Goal: Information Seeking & Learning: Learn about a topic

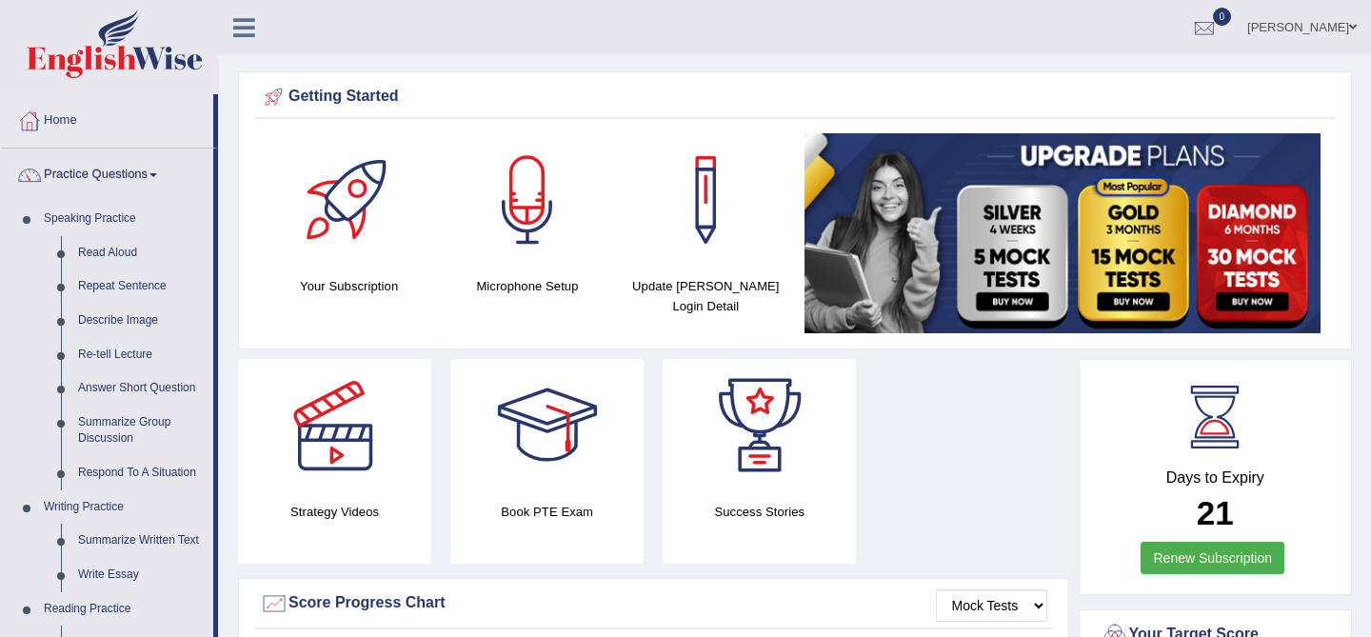
click at [1294, 25] on link "[PERSON_NAME]" at bounding box center [1302, 24] width 138 height 49
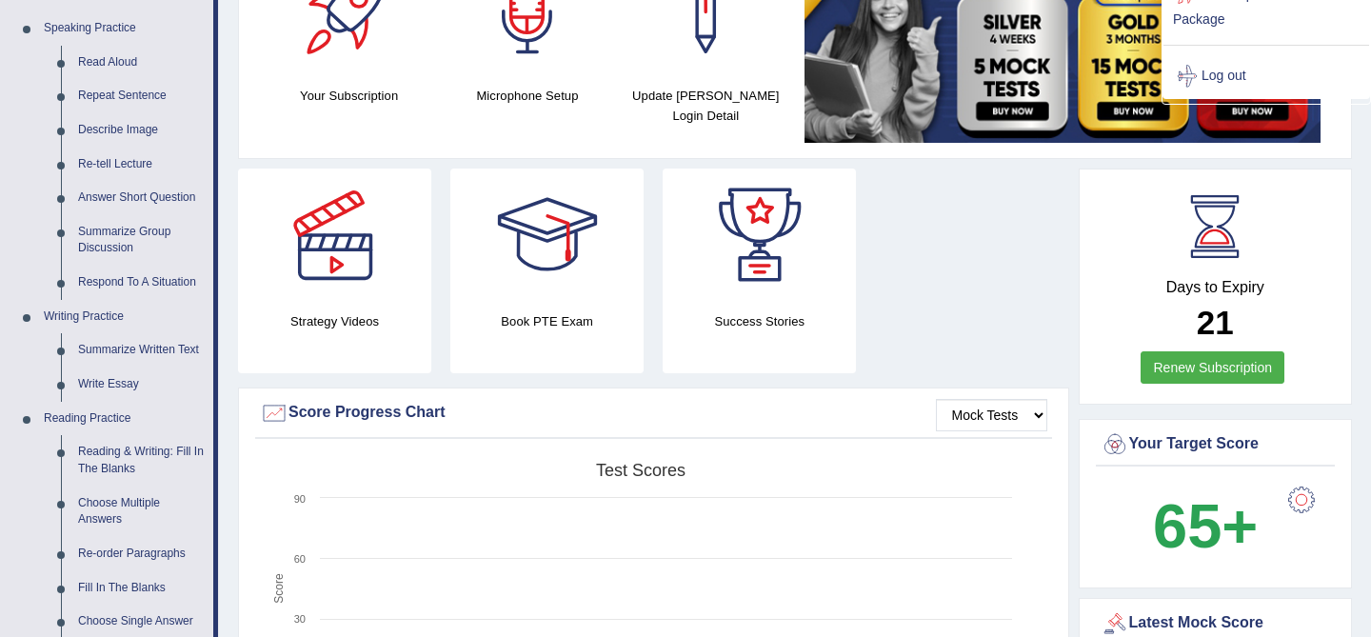
scroll to position [185, 0]
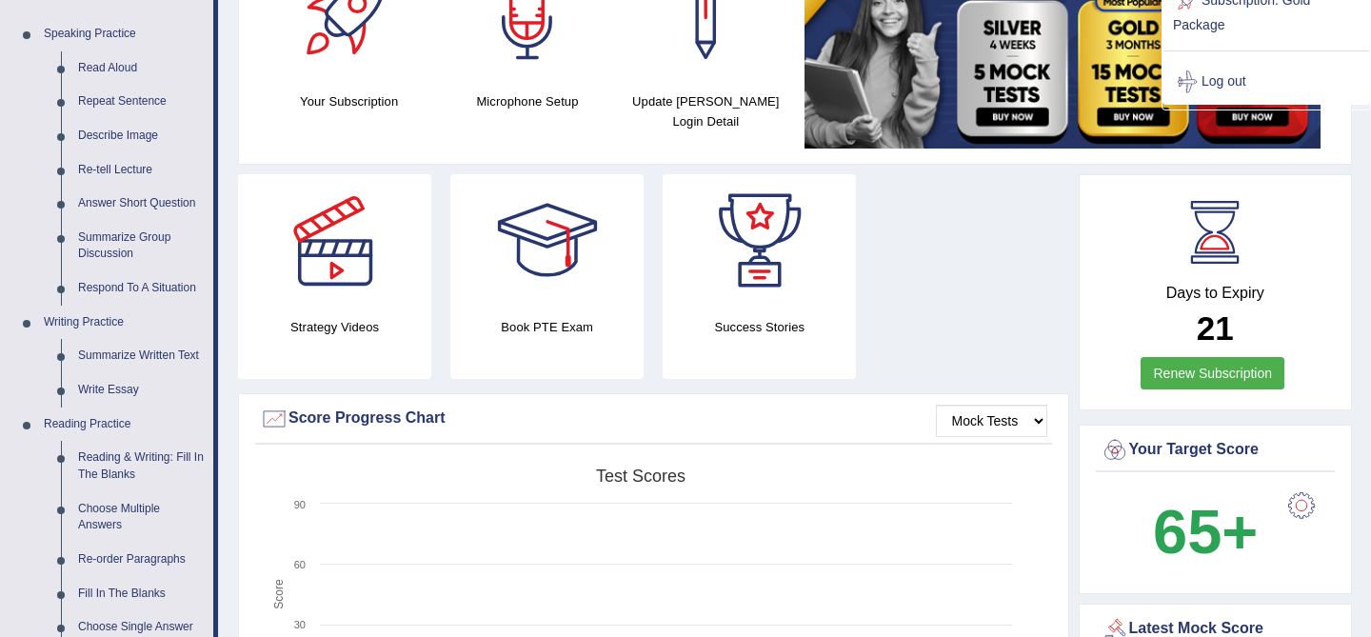
click at [216, 240] on li "Practice Questions Speaking Practice Read Aloud Repeat Sentence Describe Image …" at bounding box center [109, 499] width 217 height 1071
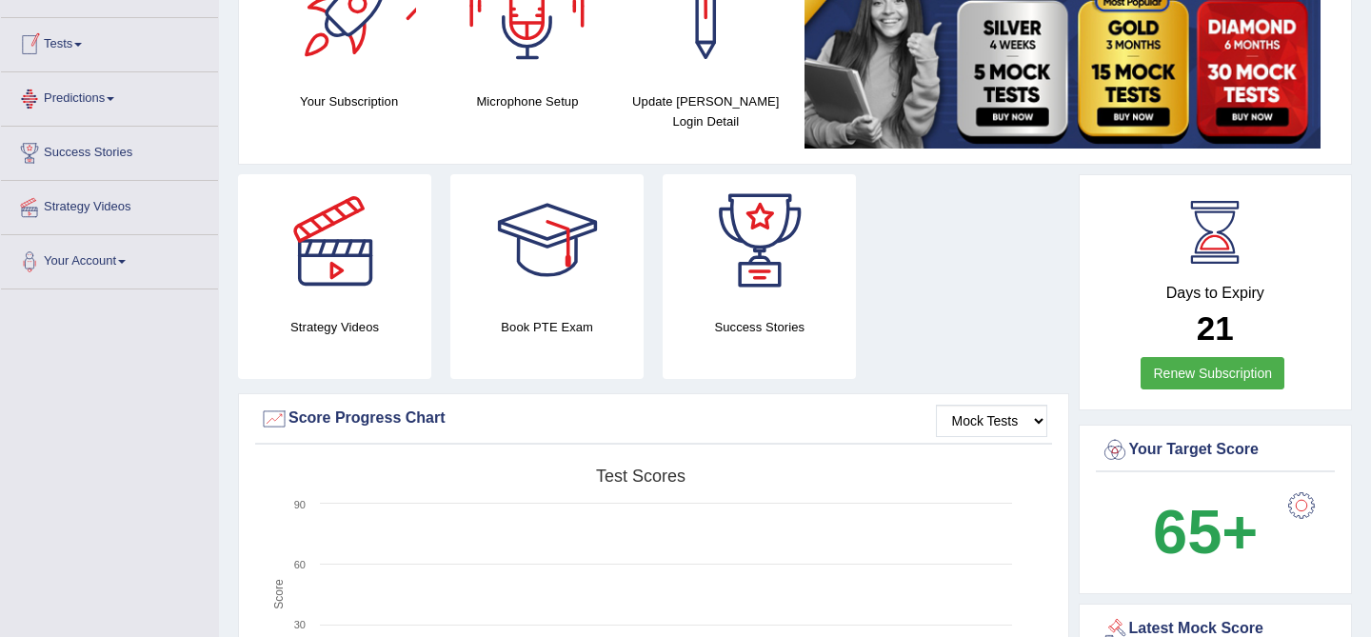
scroll to position [0, 0]
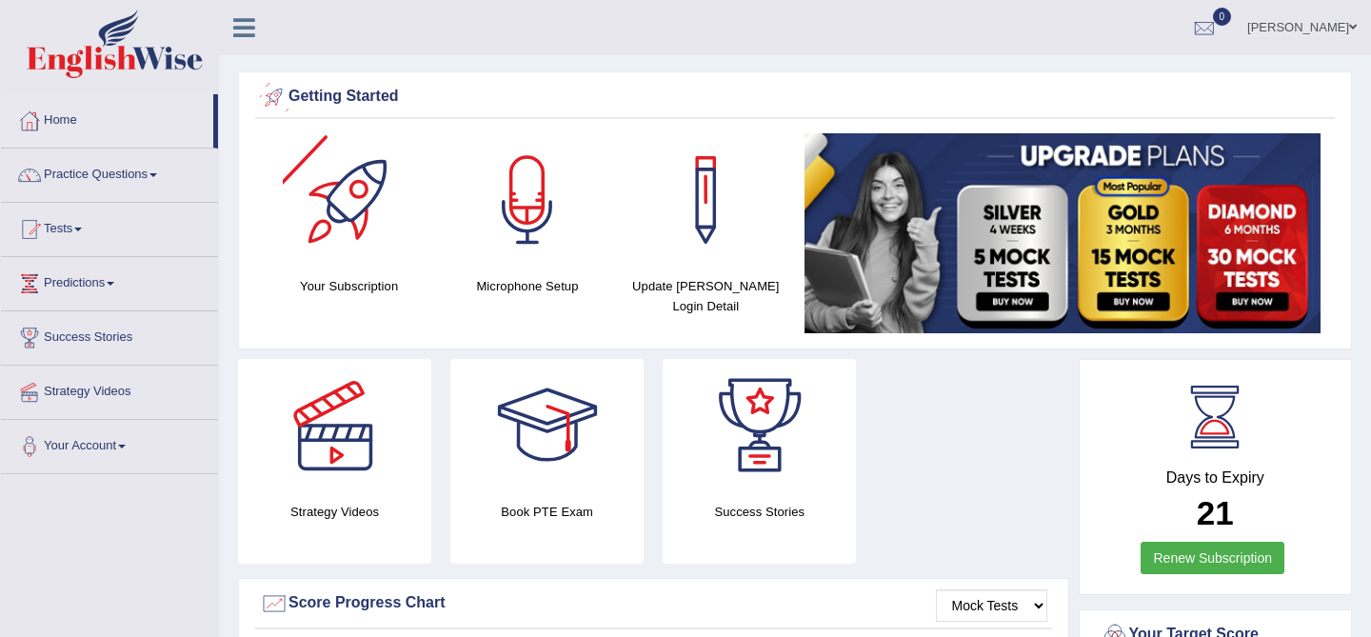
click at [248, 20] on icon at bounding box center [244, 27] width 22 height 25
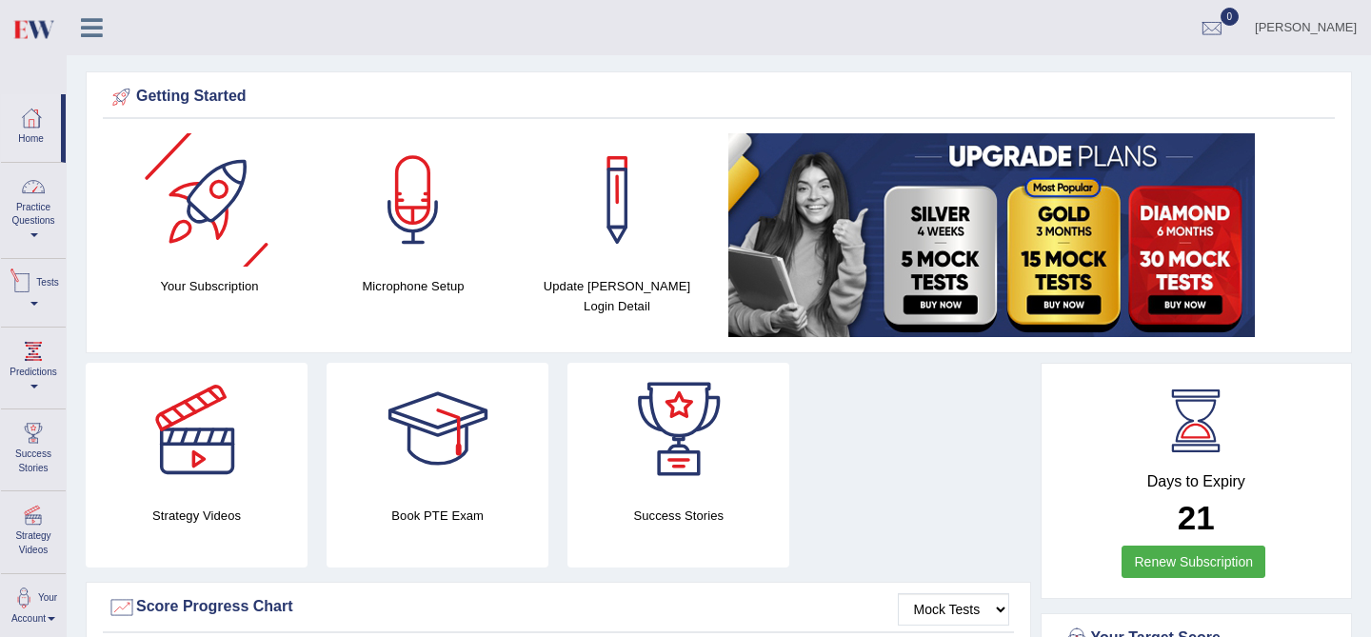
click at [48, 227] on link "Practice Questions" at bounding box center [33, 207] width 65 height 89
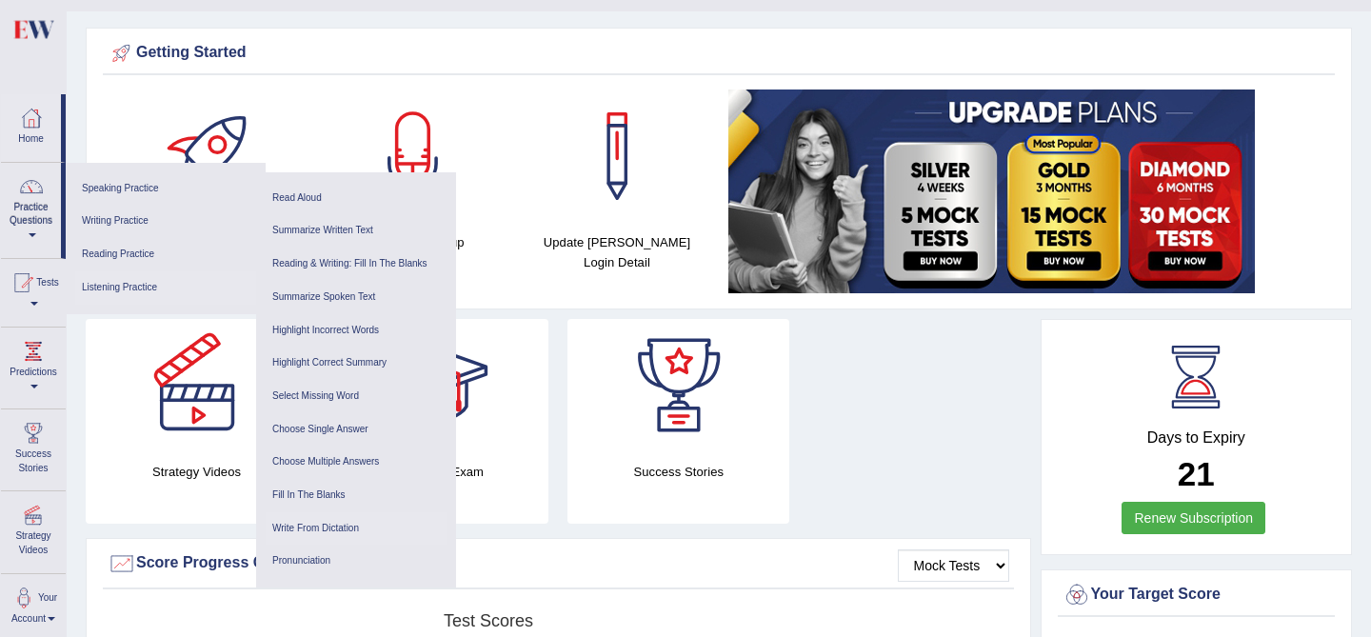
scroll to position [38, 0]
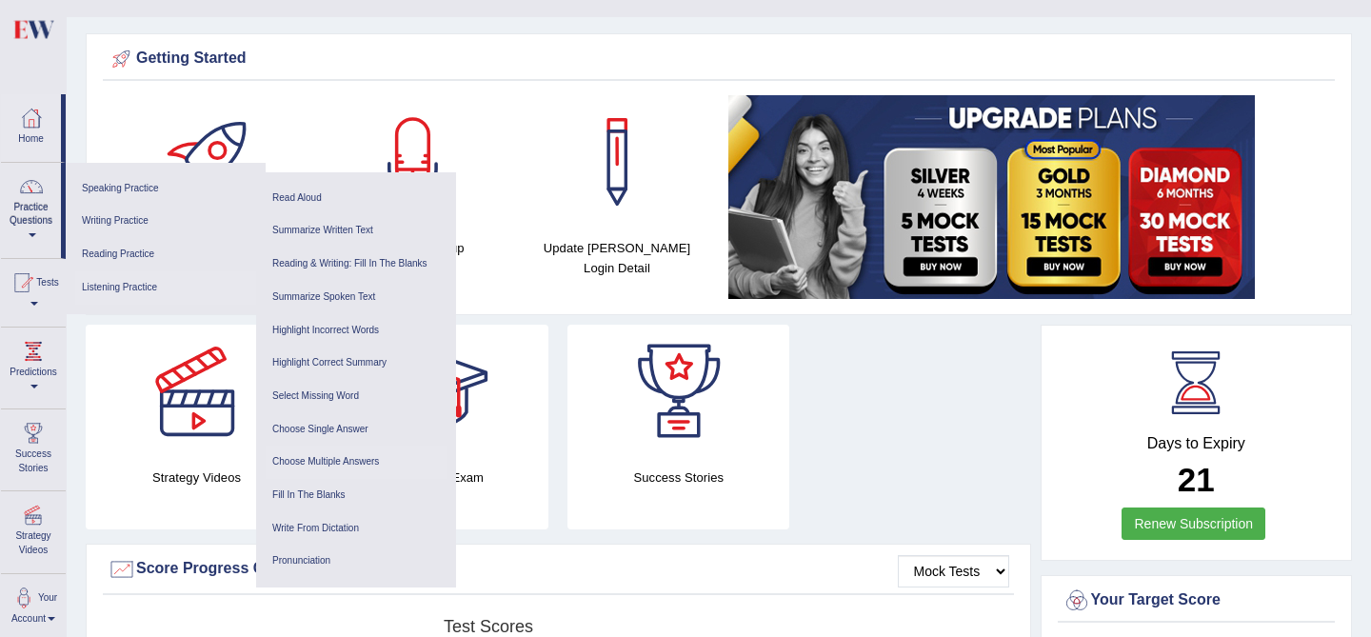
click at [357, 464] on link "Choose Multiple Answers" at bounding box center [356, 461] width 181 height 33
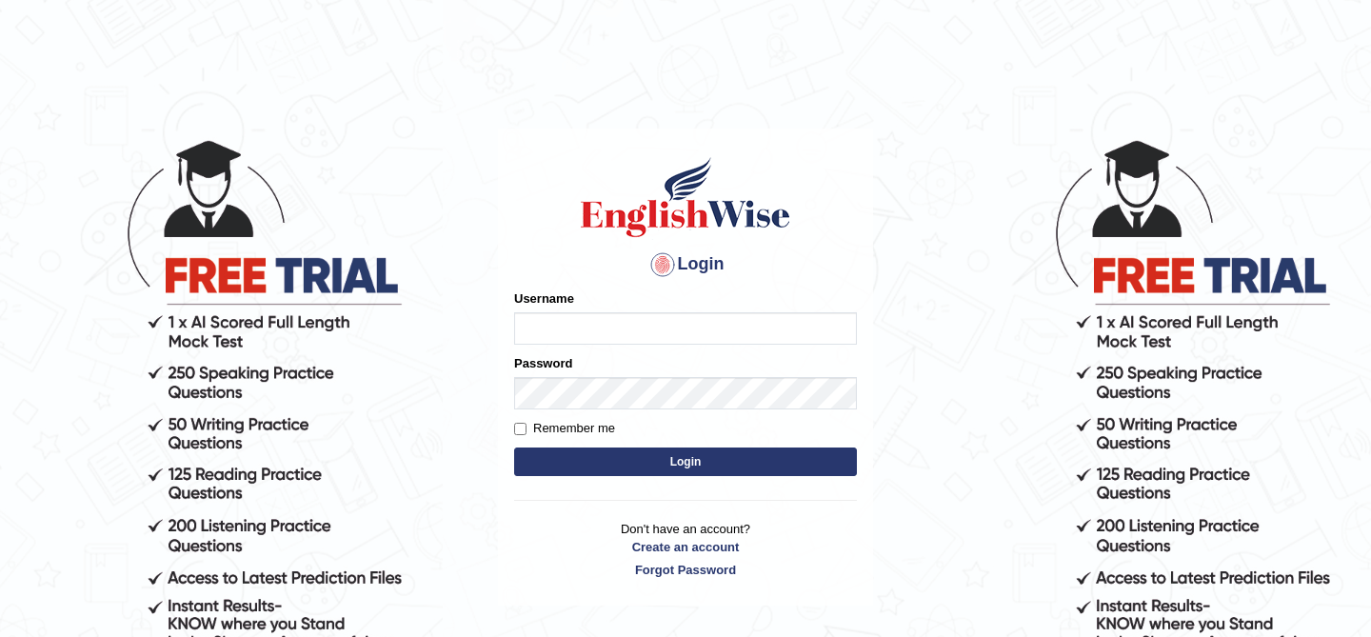
type input "kunwarrupesh"
click at [673, 469] on button "Login" at bounding box center [685, 461] width 343 height 29
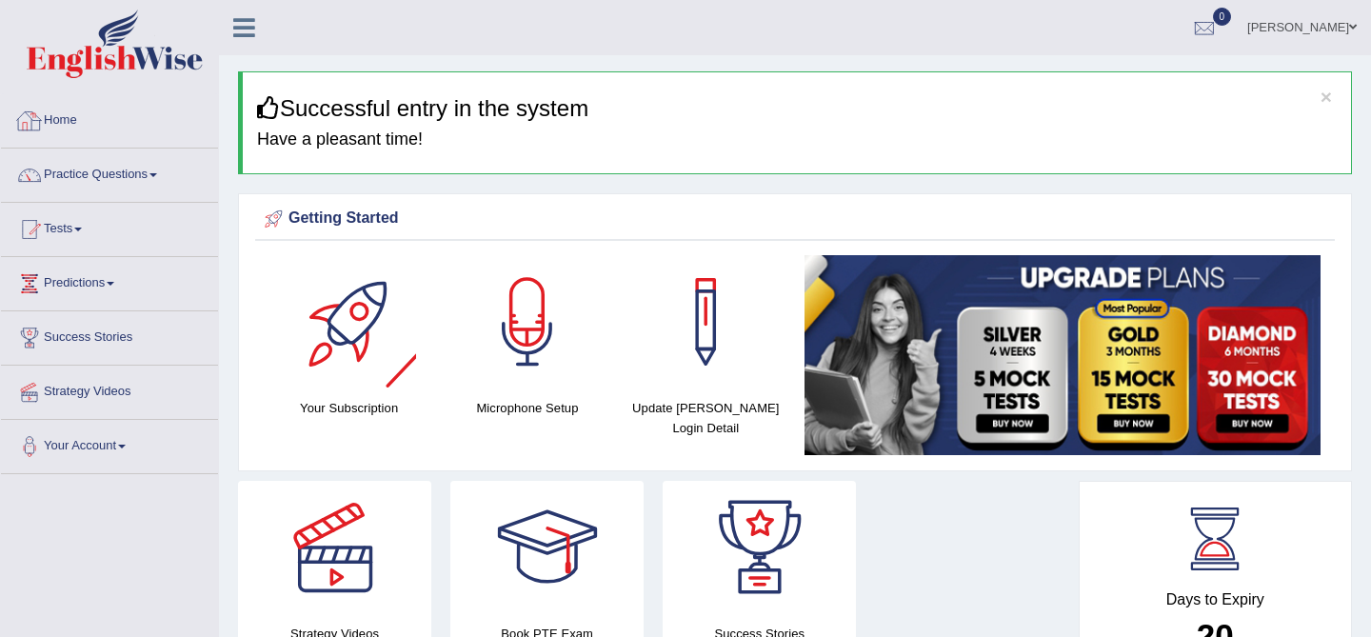
click at [226, 23] on link at bounding box center [244, 25] width 50 height 29
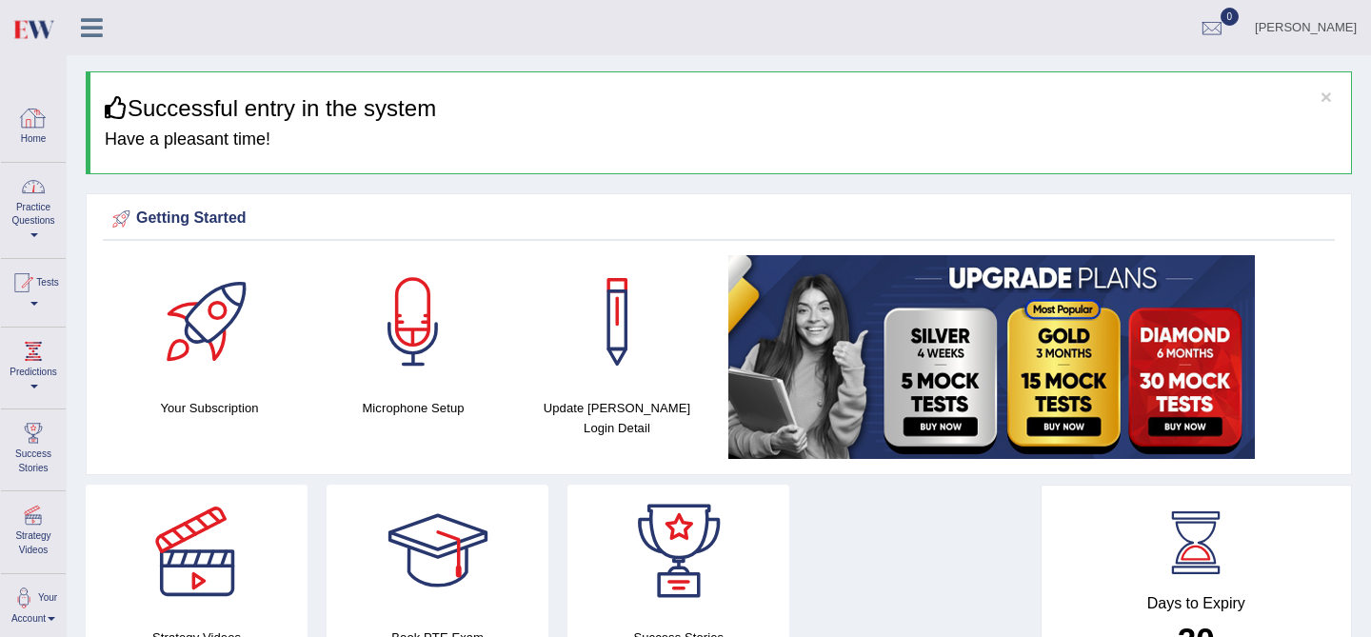
click at [13, 218] on link "Practice Questions" at bounding box center [33, 207] width 65 height 89
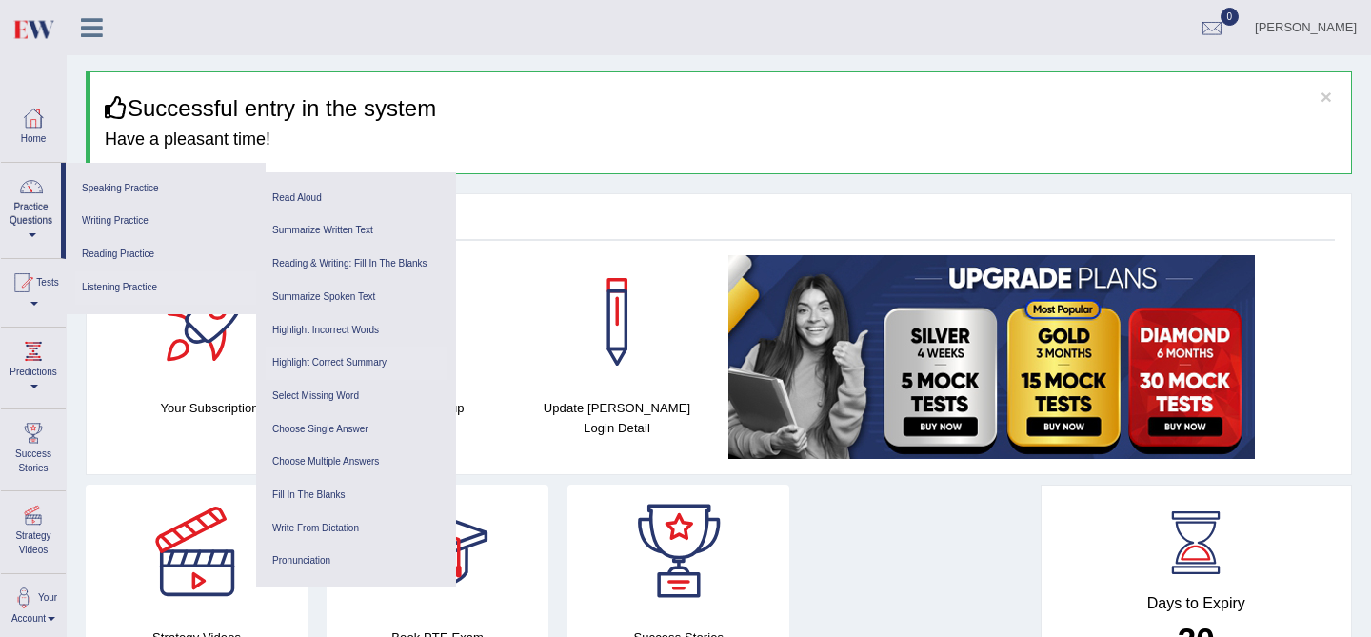
click at [329, 360] on link "Highlight Correct Summary" at bounding box center [356, 362] width 181 height 33
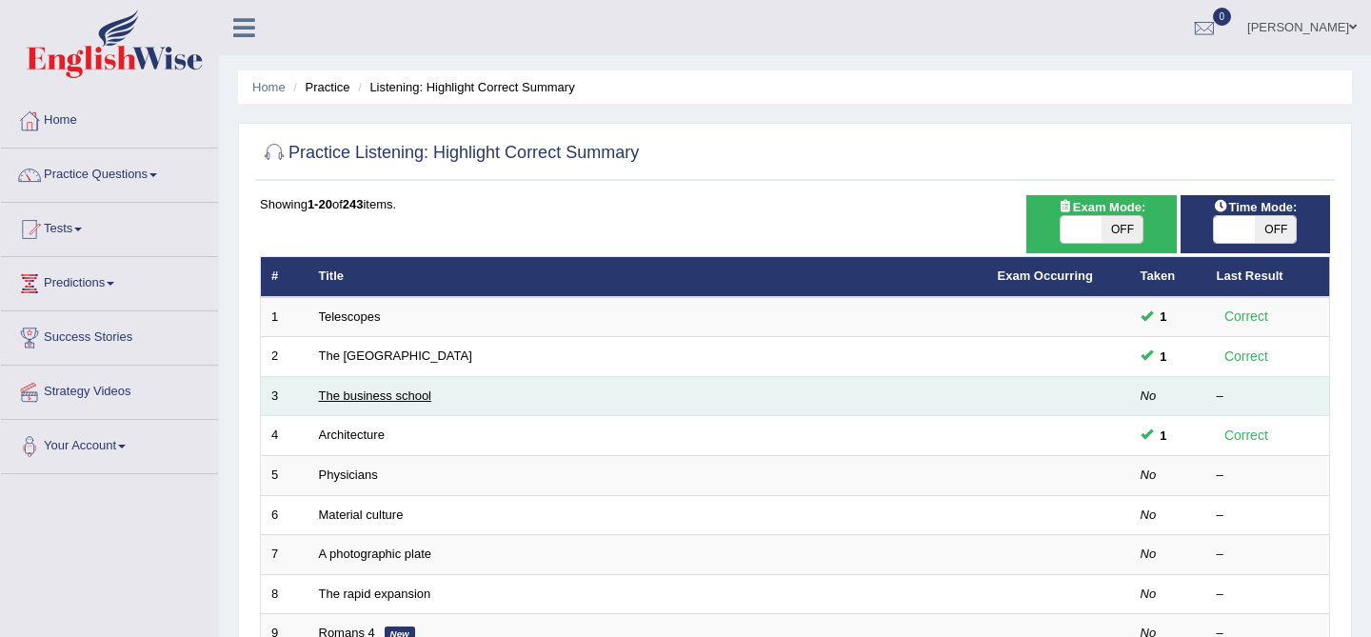
click at [327, 390] on link "The business school" at bounding box center [375, 395] width 113 height 14
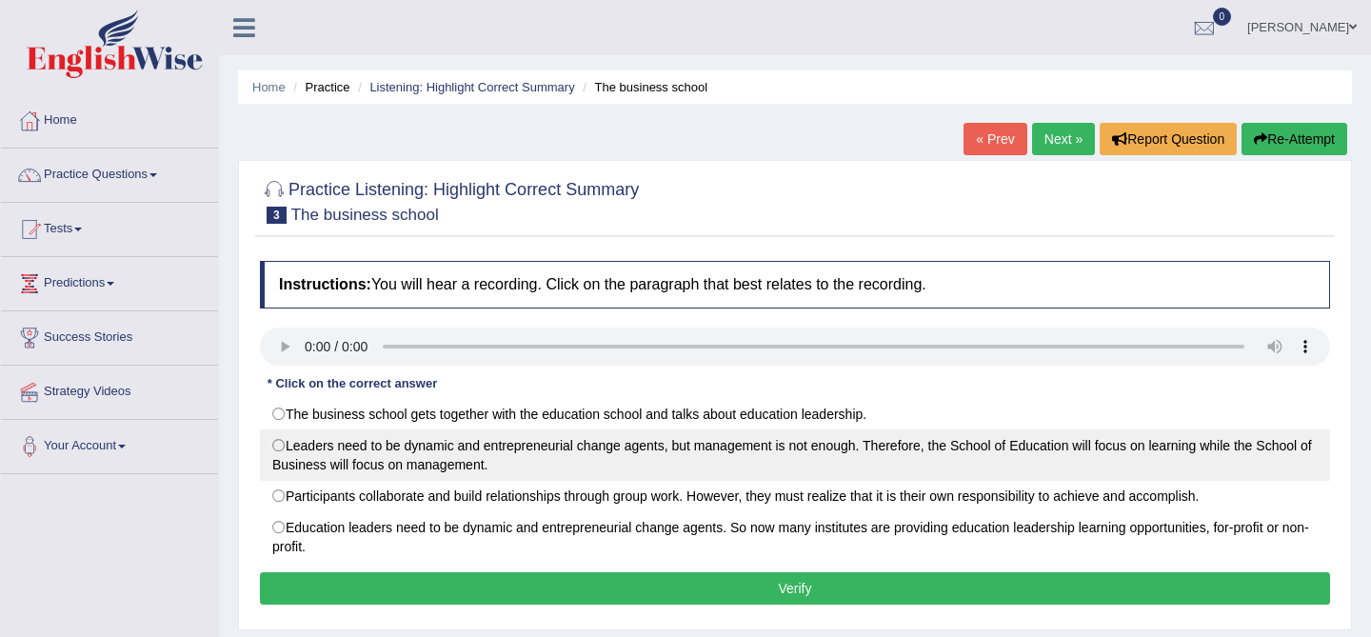
click at [286, 435] on label "Leaders need to be dynamic and entrepreneurial change agents, but management is…" at bounding box center [795, 454] width 1070 height 51
radio input "true"
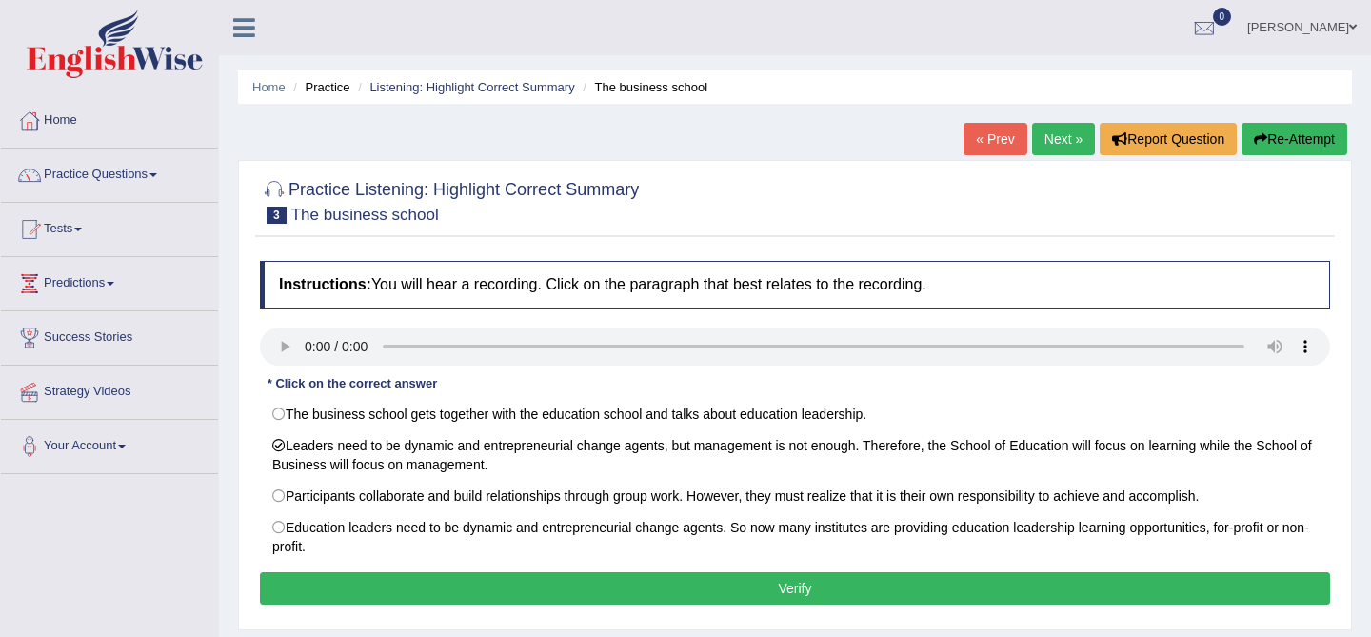
click at [416, 600] on button "Verify" at bounding box center [795, 588] width 1070 height 32
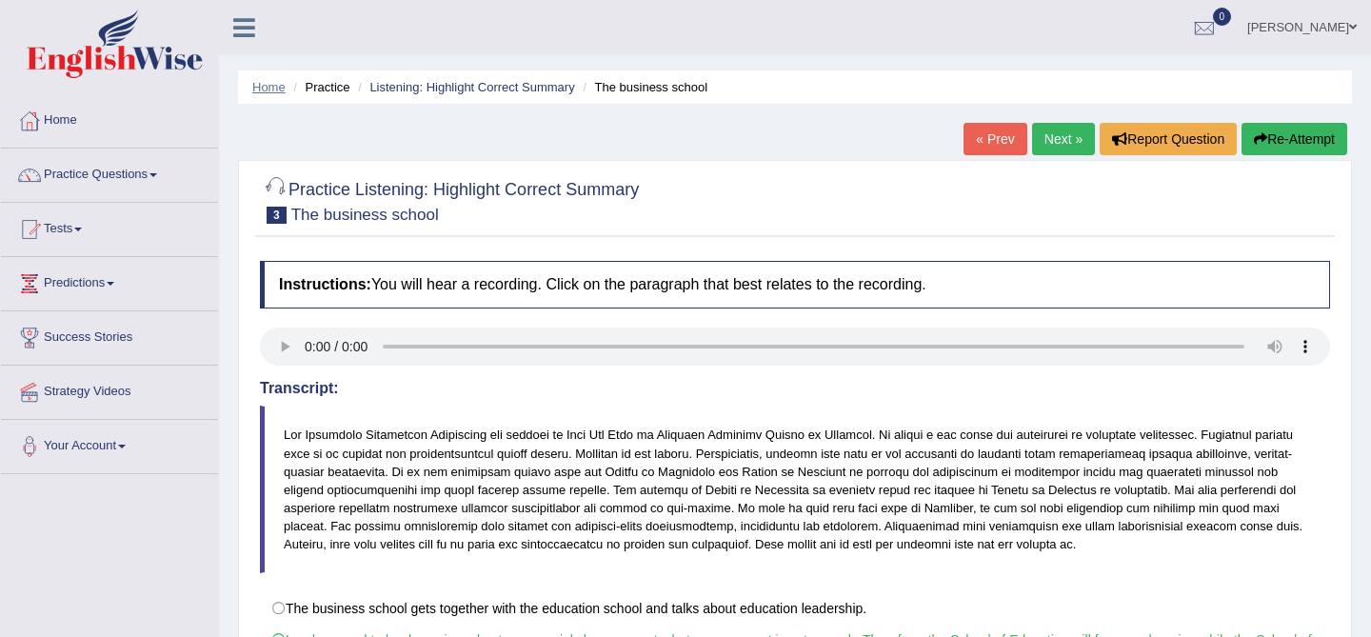
click at [271, 87] on link "Home" at bounding box center [268, 87] width 33 height 14
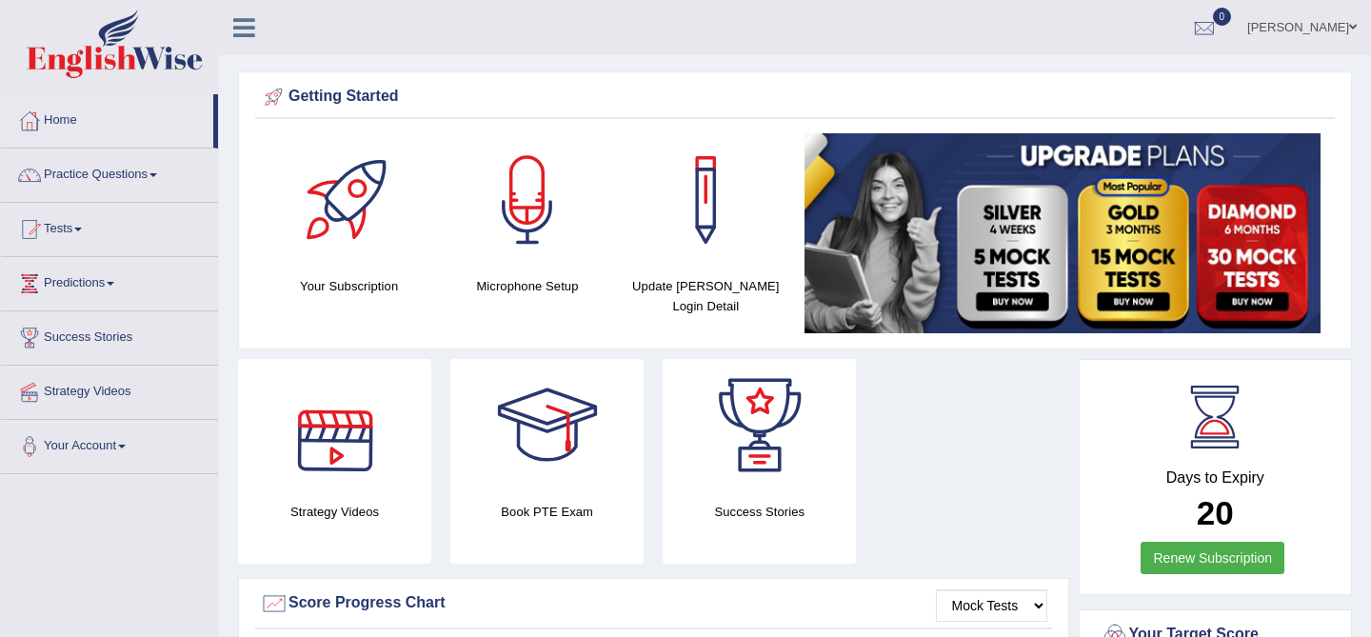
click at [249, 30] on icon at bounding box center [244, 27] width 22 height 25
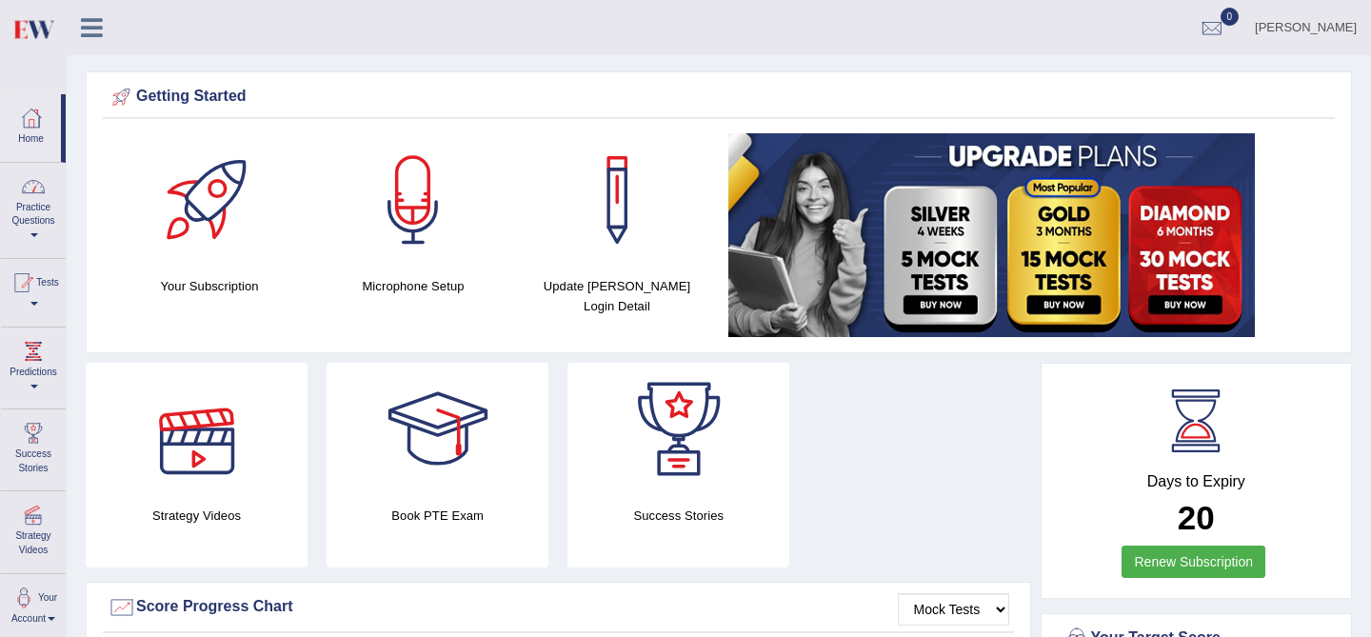
click at [30, 222] on link "Practice Questions" at bounding box center [33, 207] width 65 height 89
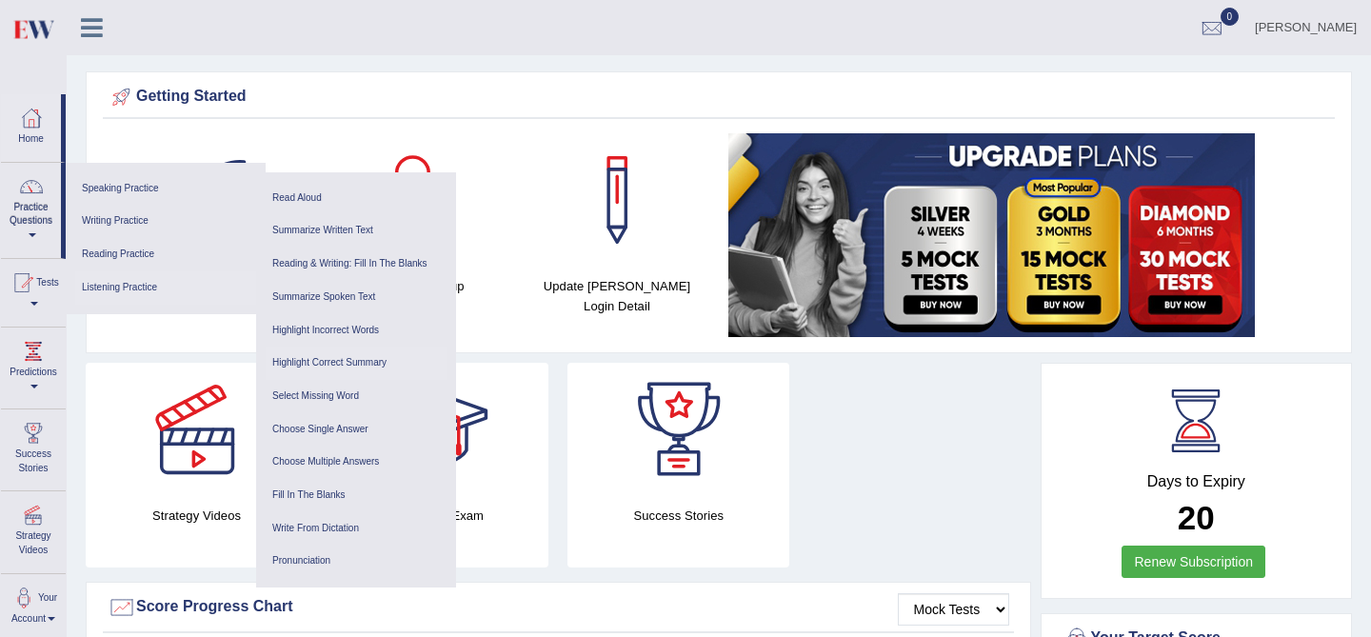
click at [334, 359] on link "Highlight Correct Summary" at bounding box center [356, 362] width 181 height 33
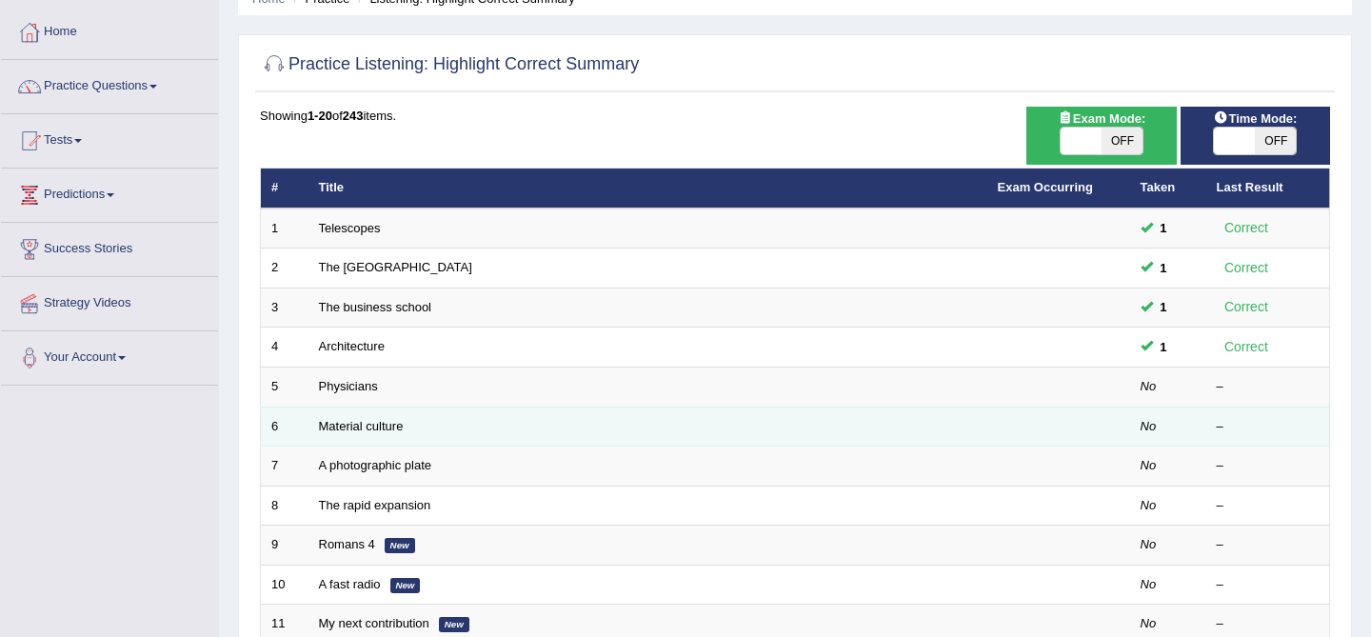
scroll to position [93, 0]
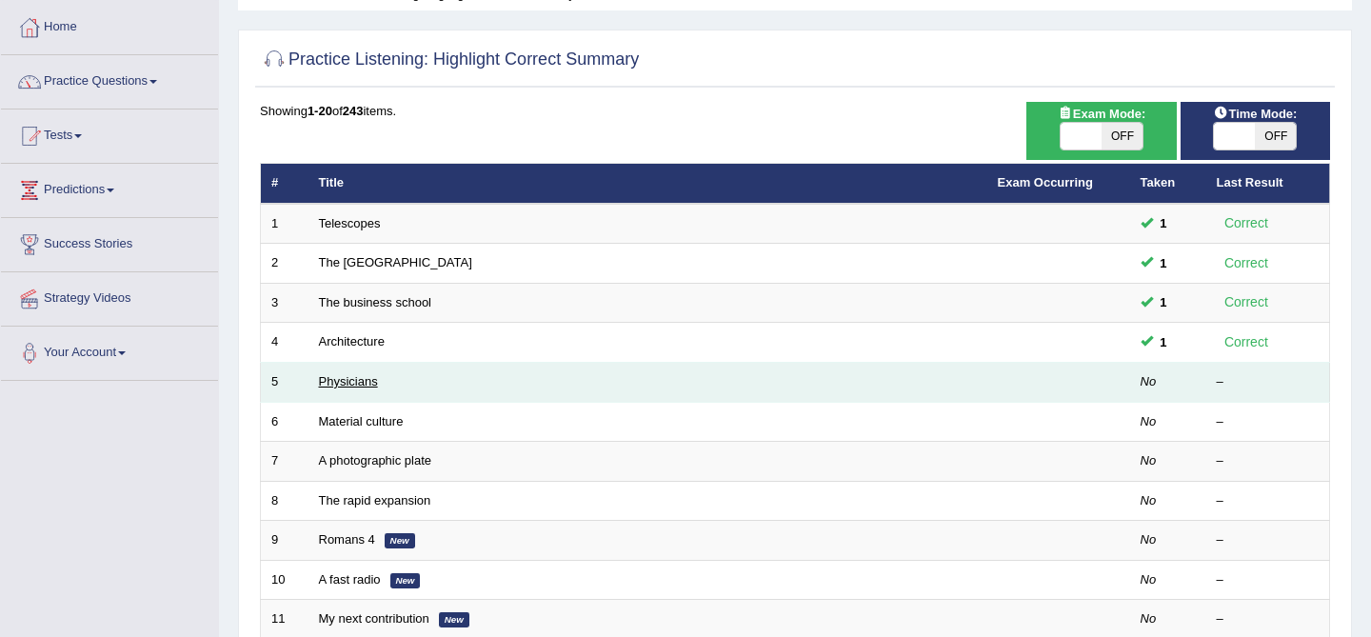
click at [376, 385] on link "Physicians" at bounding box center [348, 381] width 59 height 14
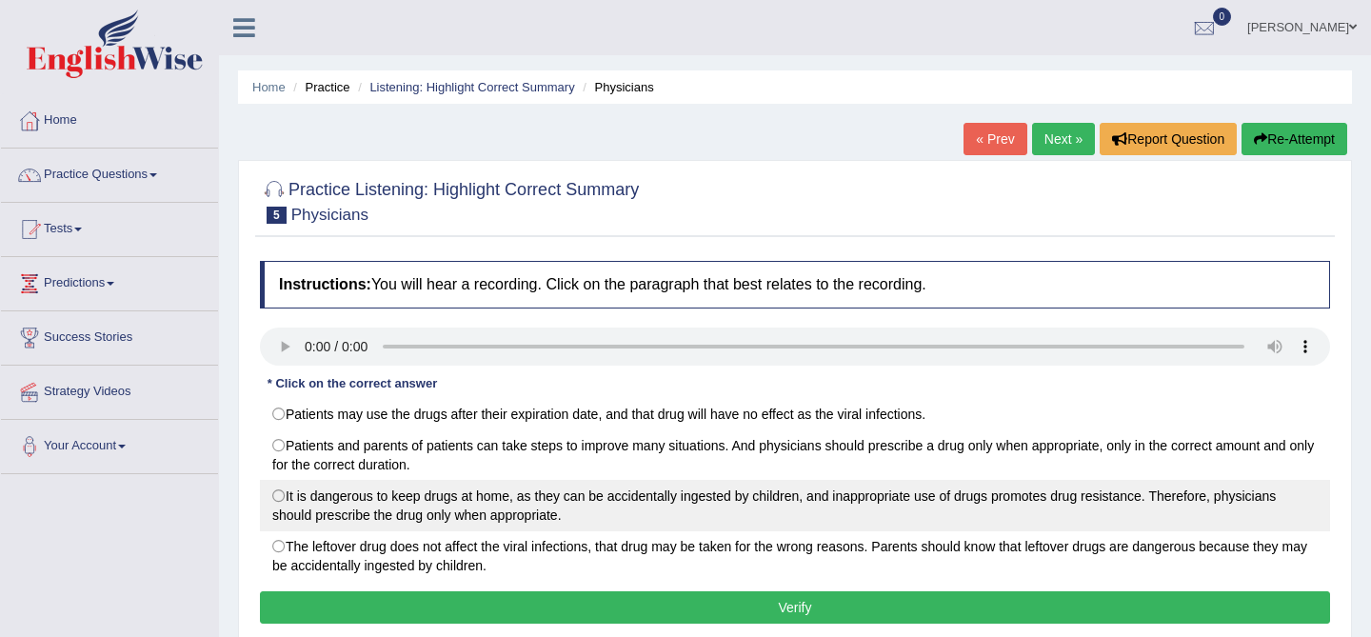
click at [295, 502] on label "It is dangerous to keep drugs at home, as they can be accidentally ingested by …" at bounding box center [795, 505] width 1070 height 51
radio input "true"
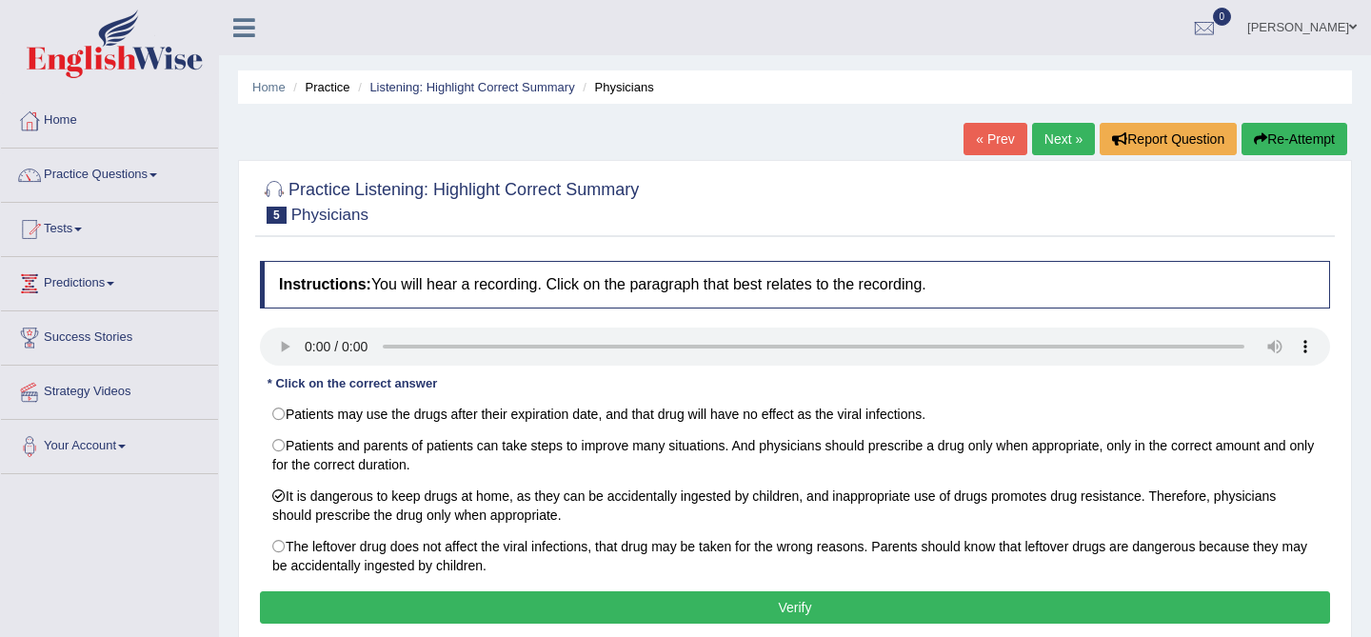
click at [455, 613] on button "Verify" at bounding box center [795, 607] width 1070 height 32
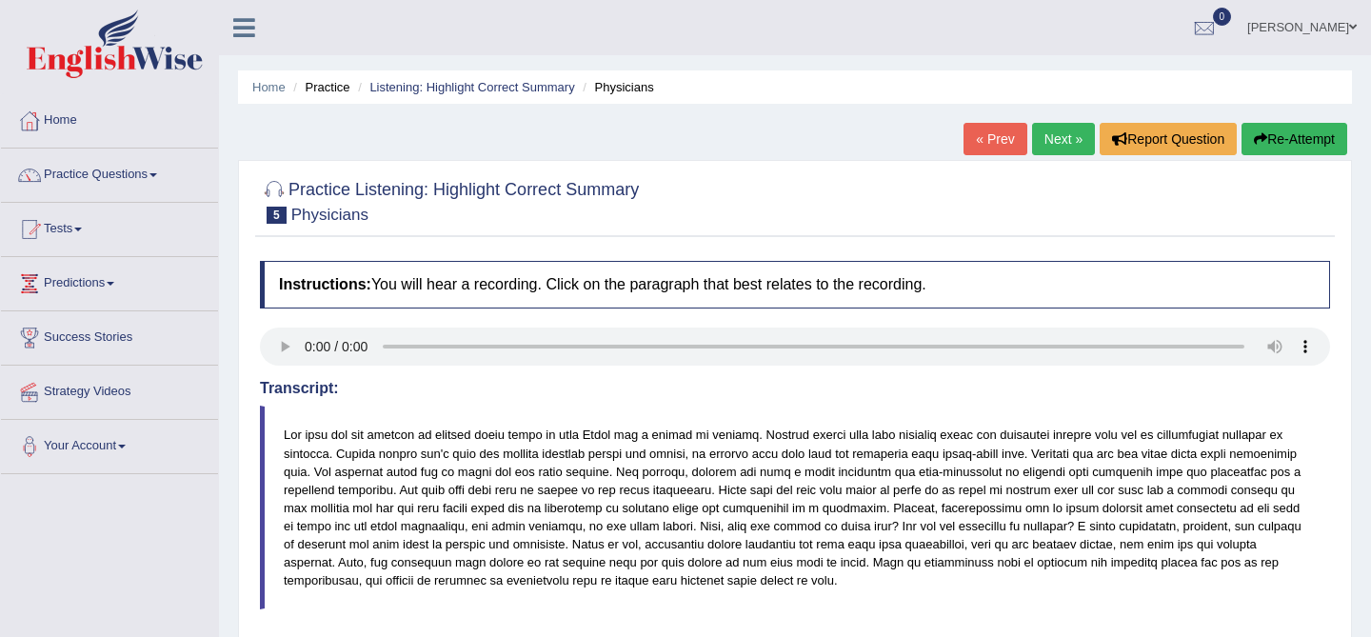
click at [1057, 136] on link "Next »" at bounding box center [1063, 139] width 63 height 32
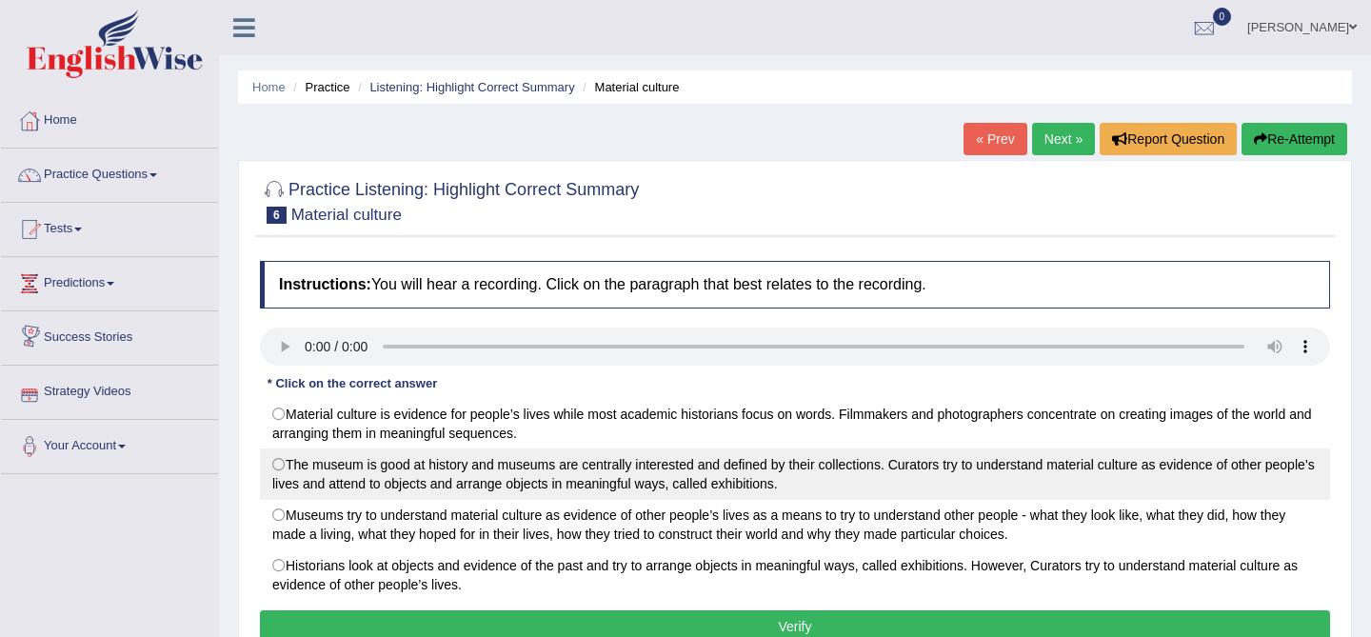
click at [275, 462] on label "The museum is good at history and museums are centrally interested and defined …" at bounding box center [795, 473] width 1070 height 51
radio input "true"
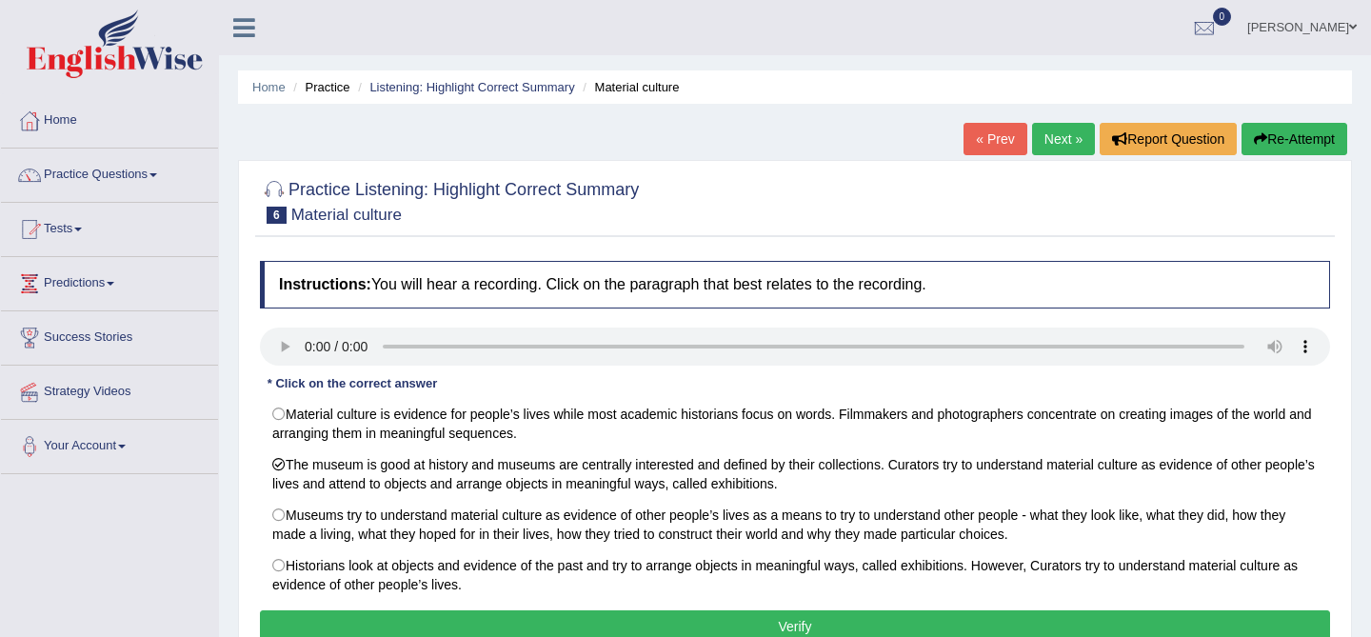
click at [472, 621] on button "Verify" at bounding box center [795, 626] width 1070 height 32
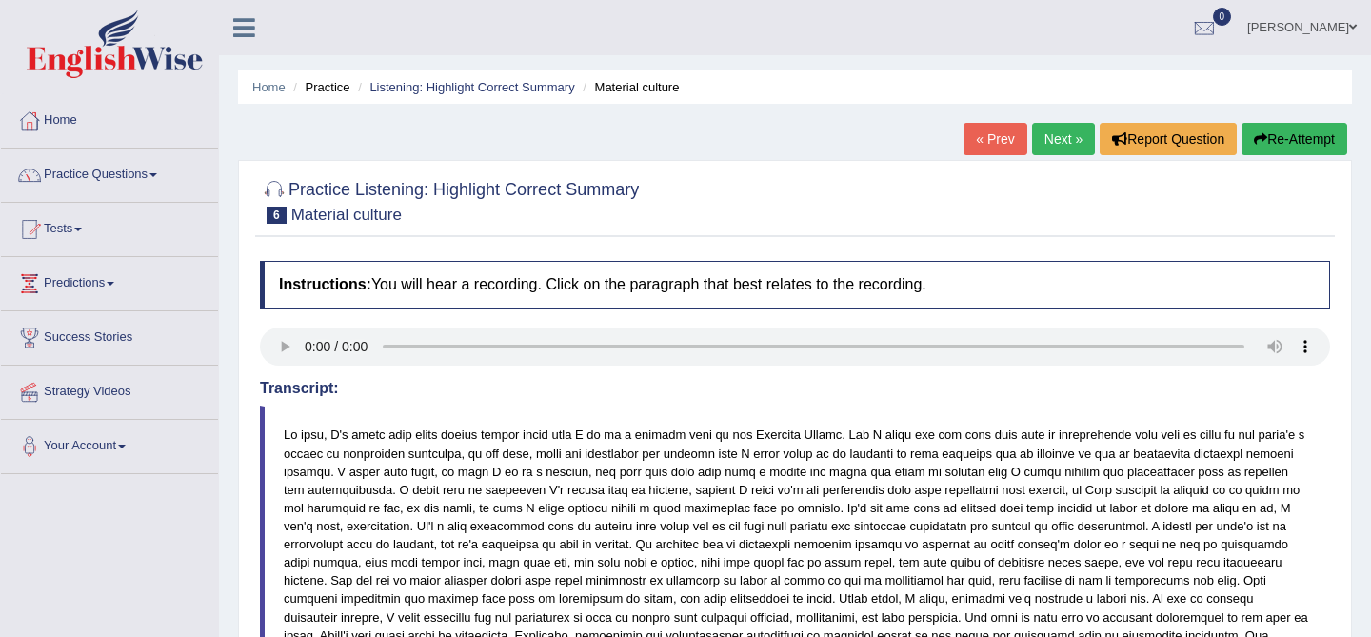
click at [1063, 142] on link "Next »" at bounding box center [1063, 139] width 63 height 32
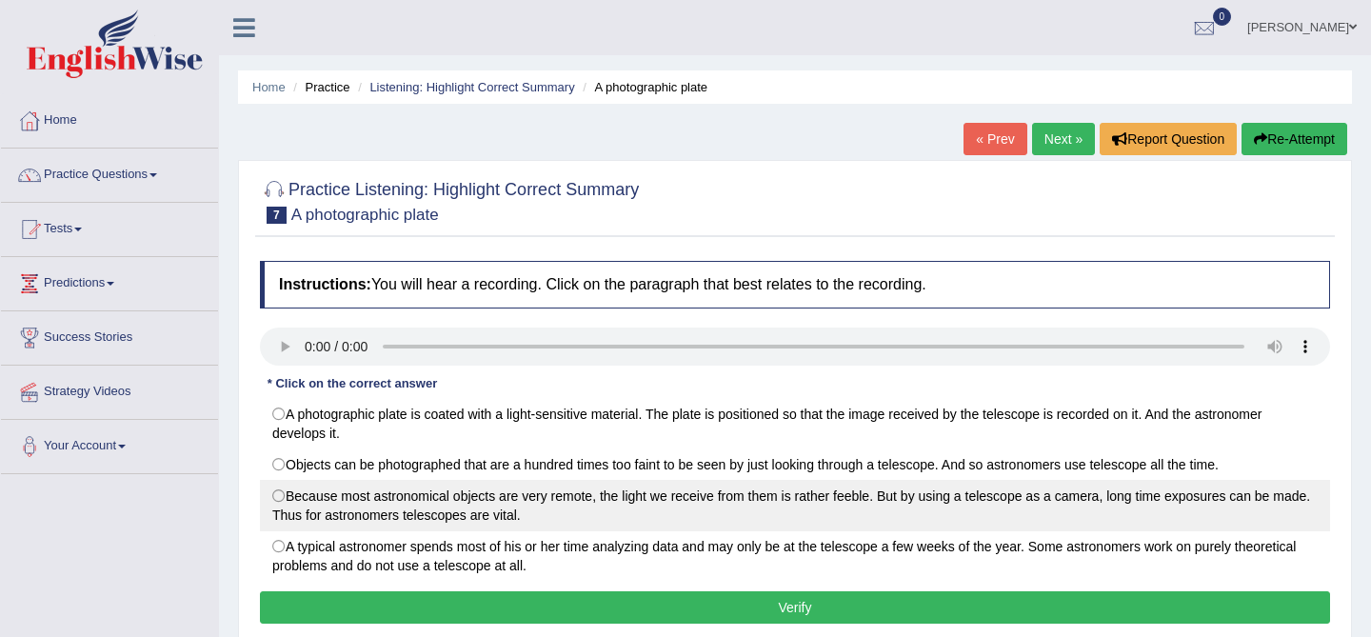
click at [298, 492] on label "Because most astronomical objects are very remote, the light we receive from th…" at bounding box center [795, 505] width 1070 height 51
radio input "true"
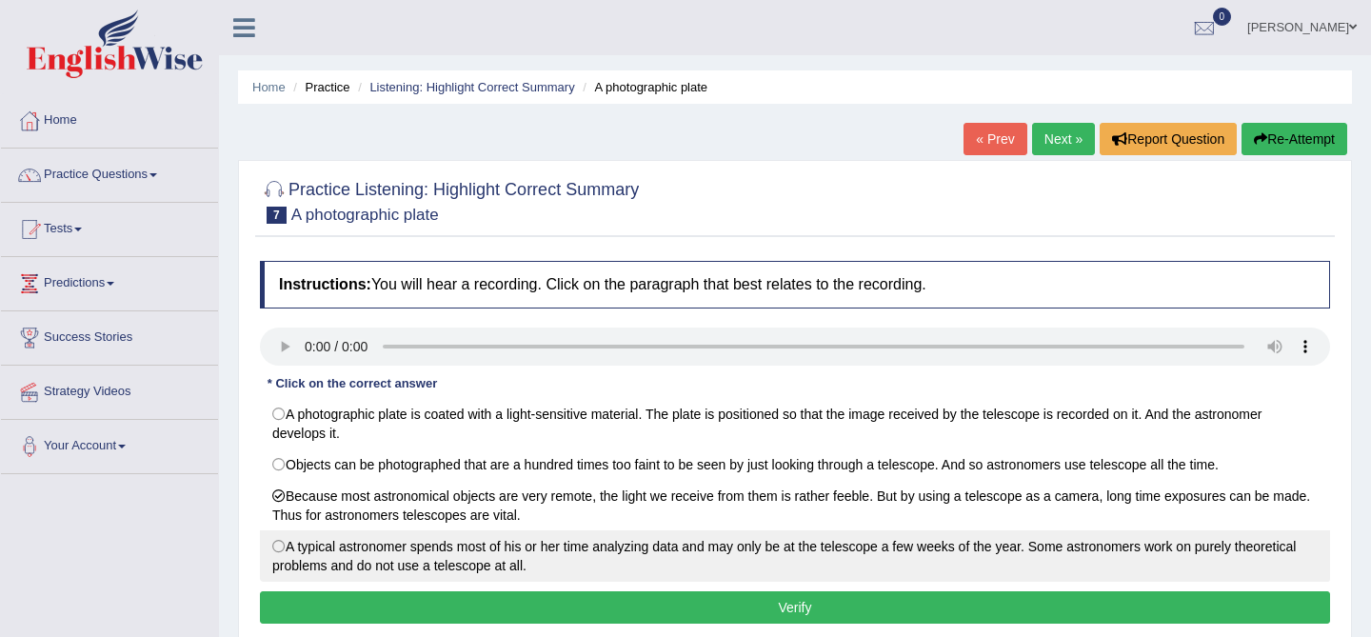
click at [347, 553] on label "A typical astronomer spends most of his or her time analyzing data and may only…" at bounding box center [795, 555] width 1070 height 51
radio input "true"
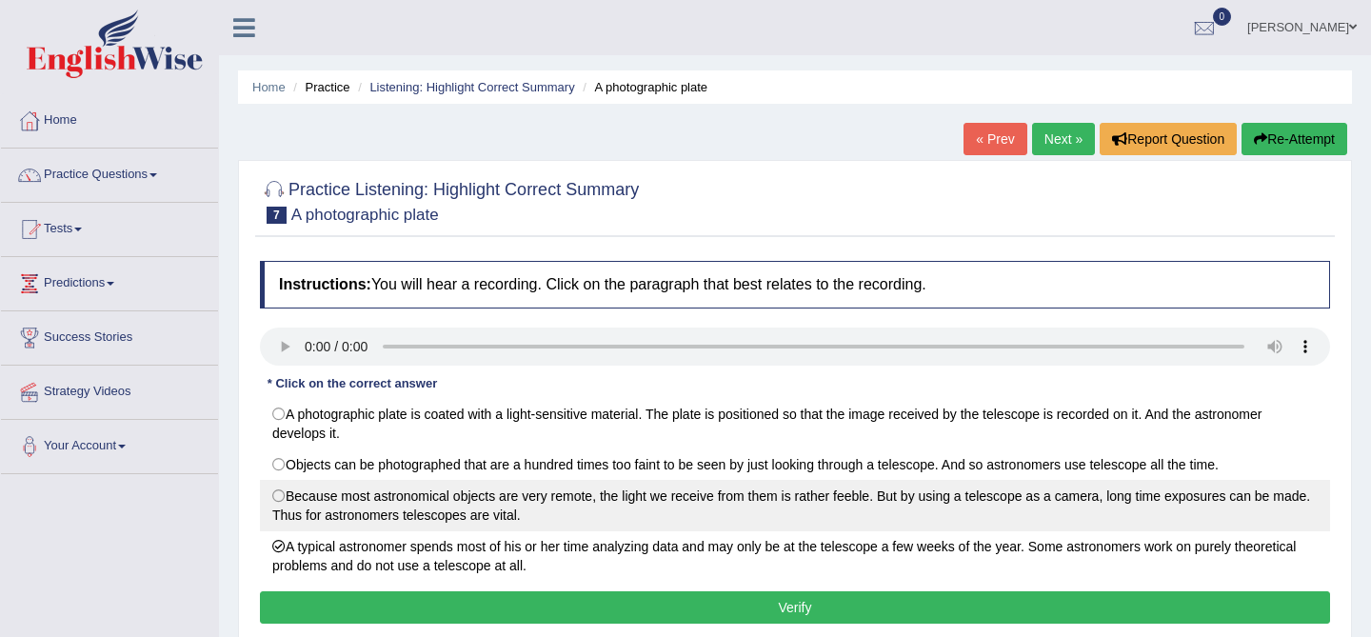
click at [375, 506] on label "Because most astronomical objects are very remote, the light we receive from th…" at bounding box center [795, 505] width 1070 height 51
radio input "true"
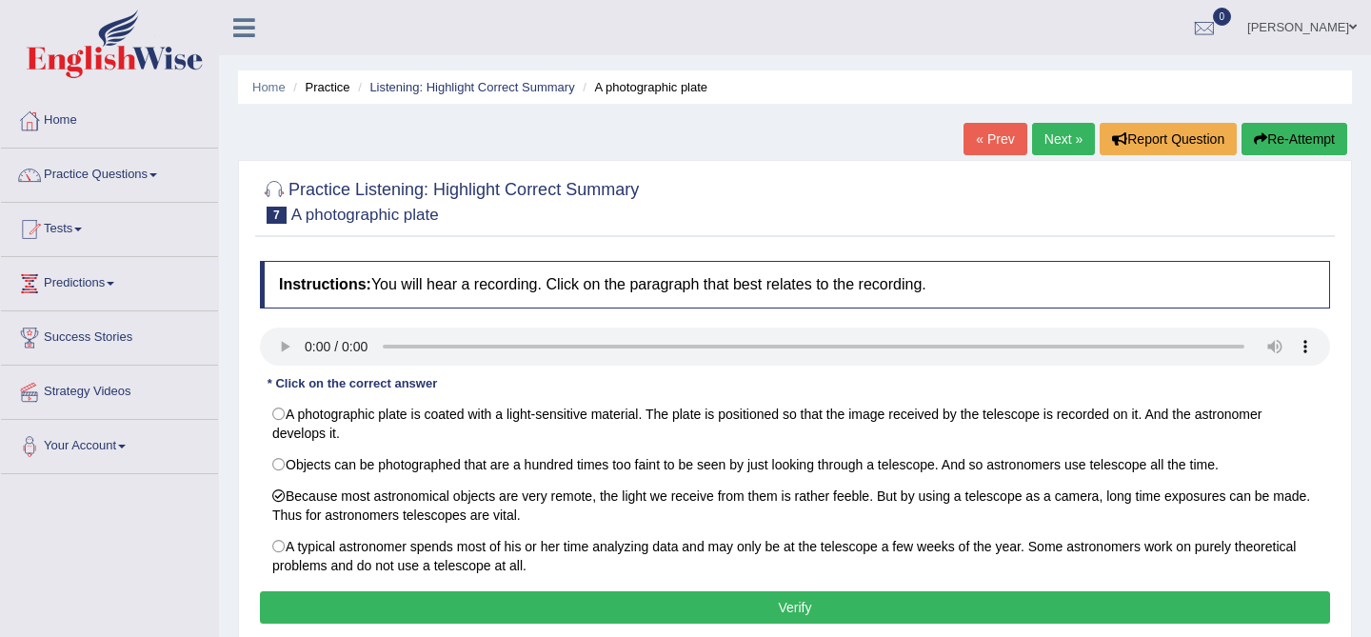
click at [492, 615] on button "Verify" at bounding box center [795, 607] width 1070 height 32
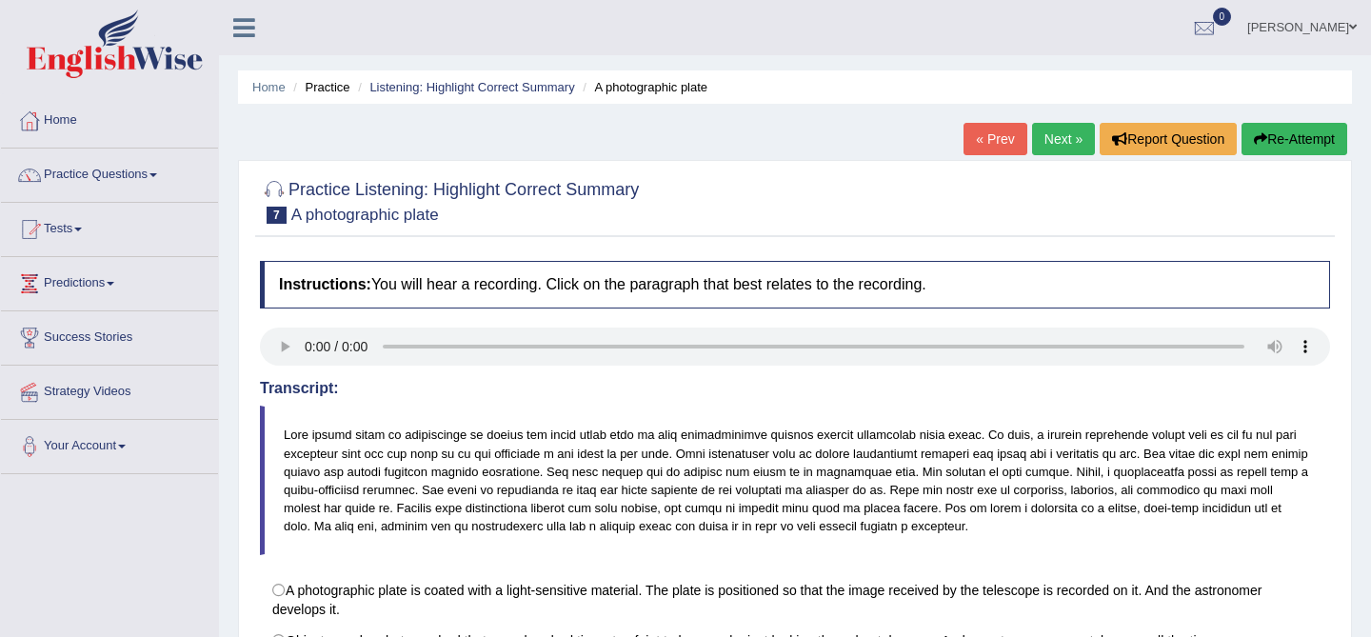
click at [1295, 129] on button "Re-Attempt" at bounding box center [1294, 139] width 106 height 32
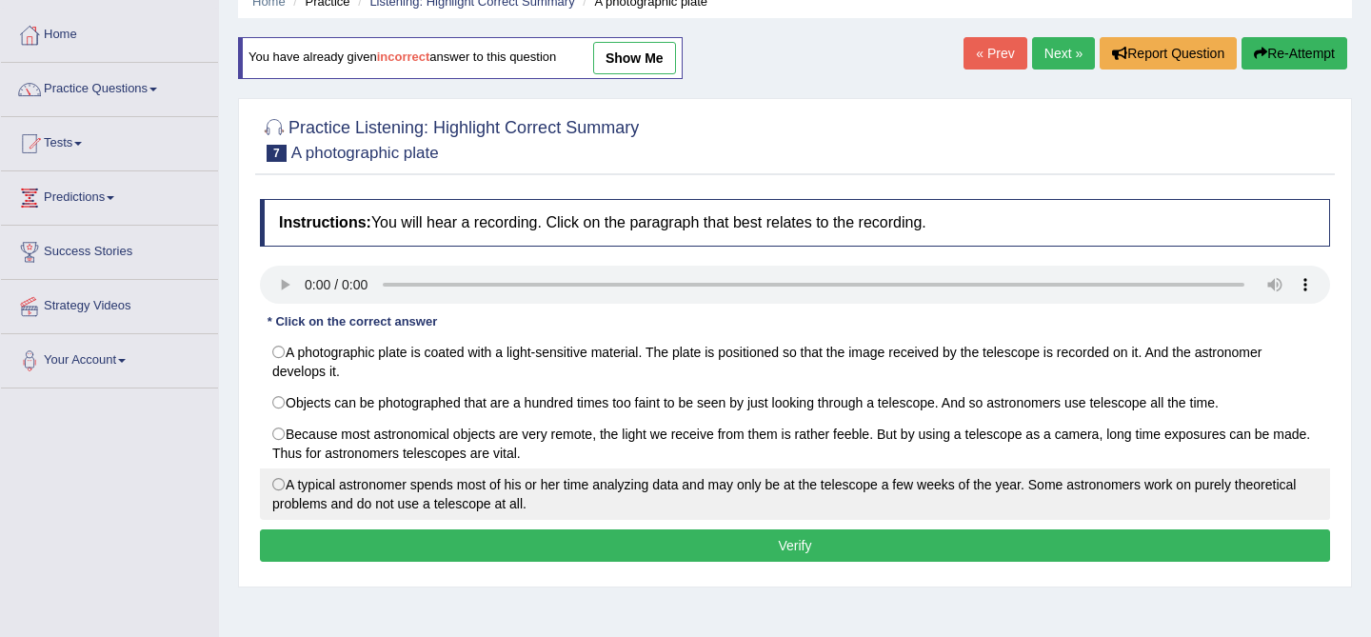
click at [742, 479] on label "A typical astronomer spends most of his or her time analyzing data and may only…" at bounding box center [795, 493] width 1070 height 51
radio input "true"
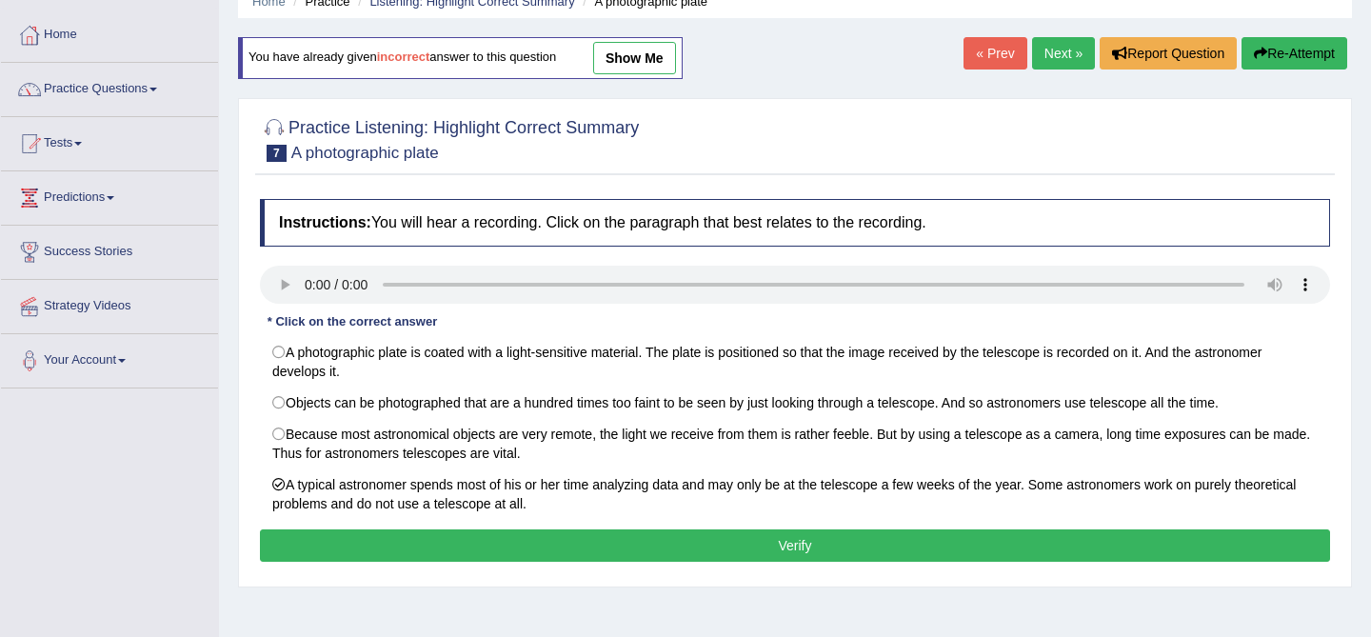
click at [724, 545] on button "Verify" at bounding box center [795, 545] width 1070 height 32
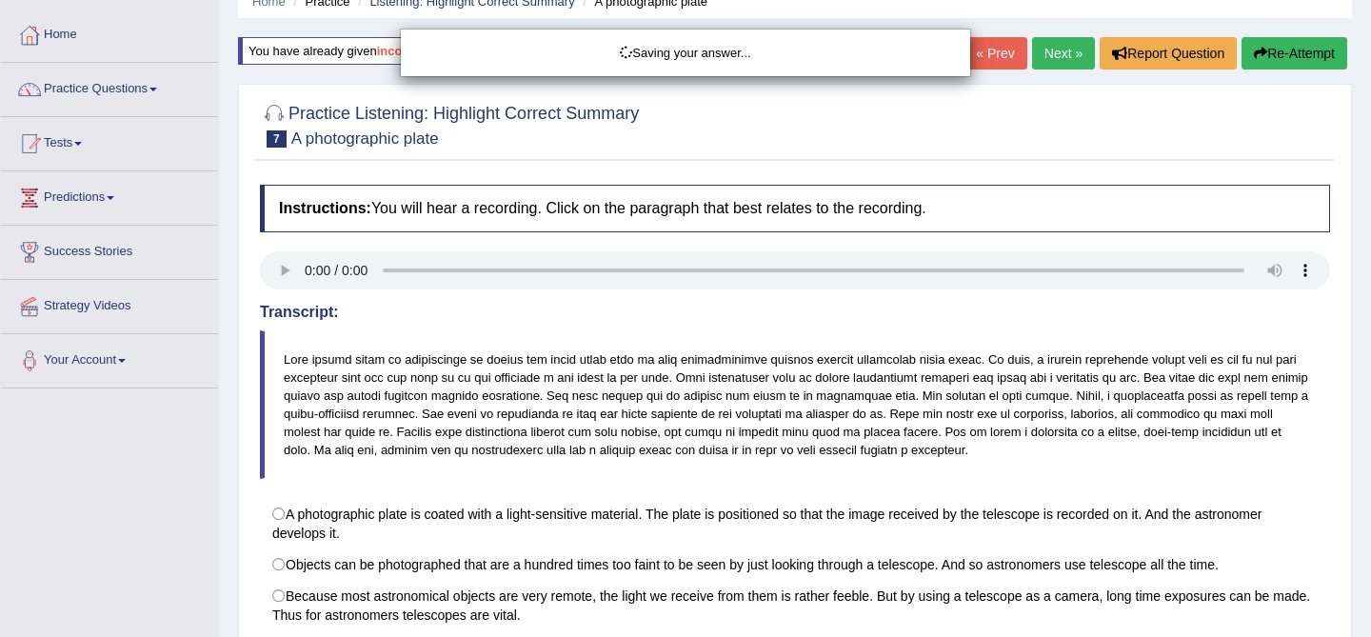
click at [724, 545] on div "Saving your answer..." at bounding box center [685, 318] width 1371 height 637
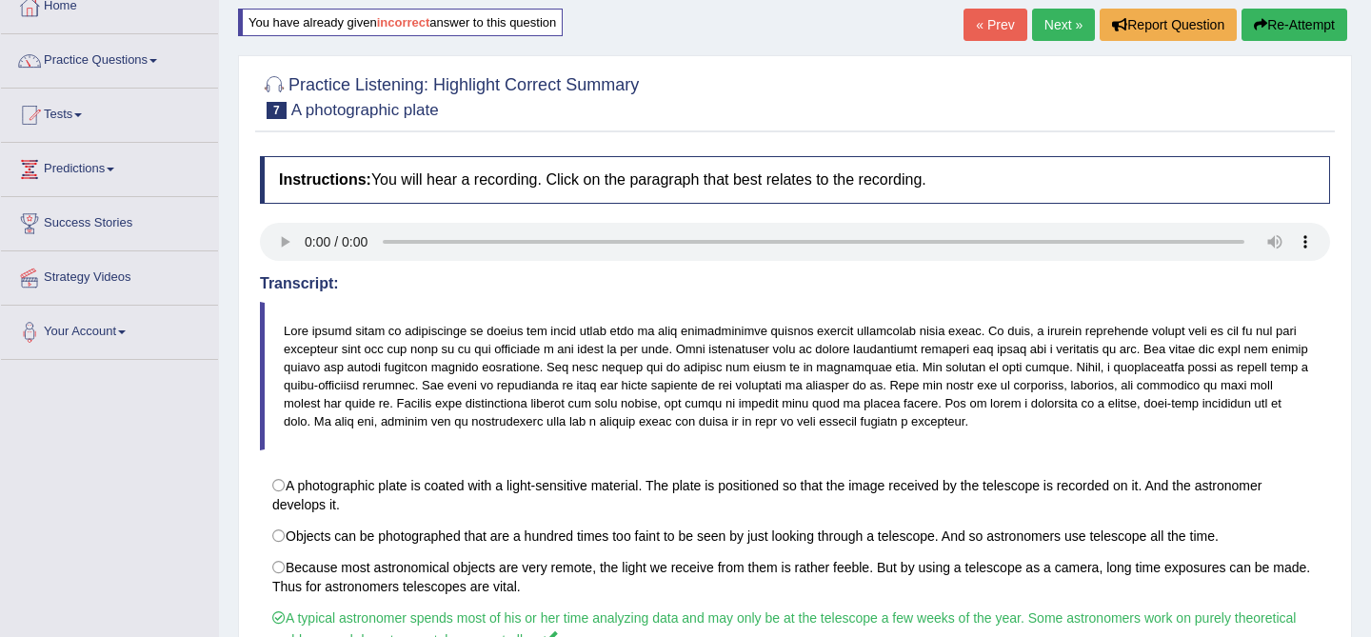
scroll to position [113, 0]
click at [1049, 15] on link "Next »" at bounding box center [1063, 26] width 63 height 32
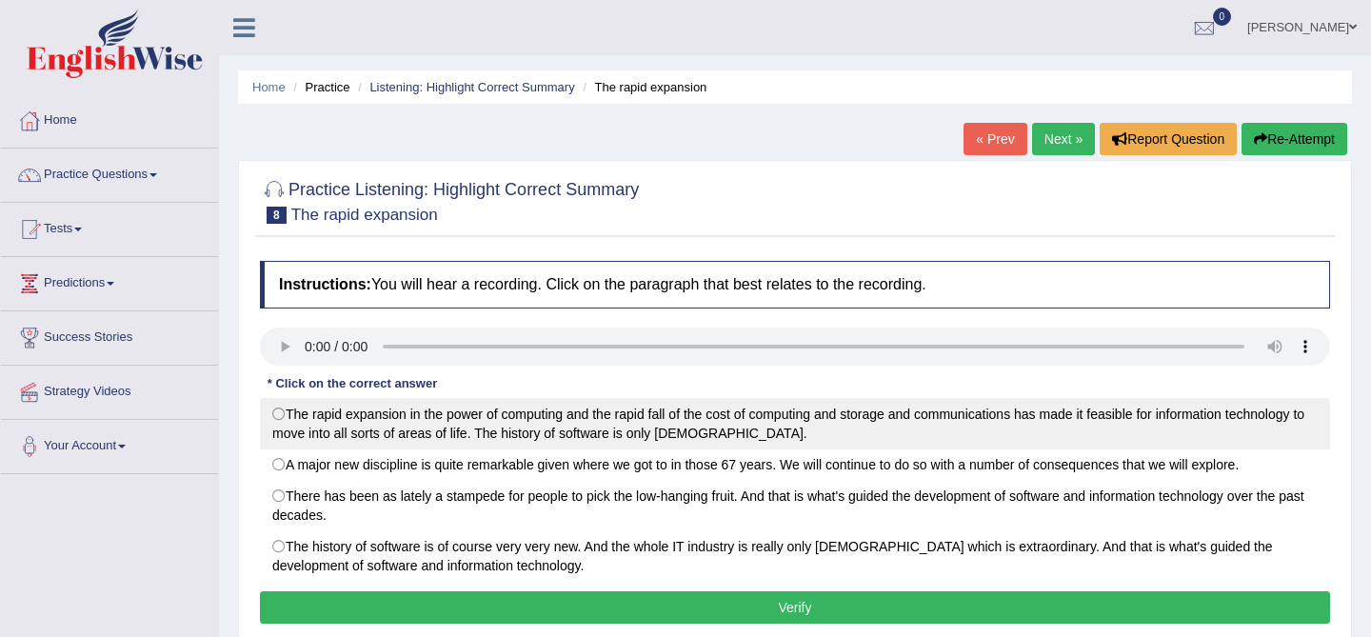
click at [468, 402] on label "The rapid expansion in the power of computing and the rapid fall of the cost of…" at bounding box center [795, 423] width 1070 height 51
radio input "true"
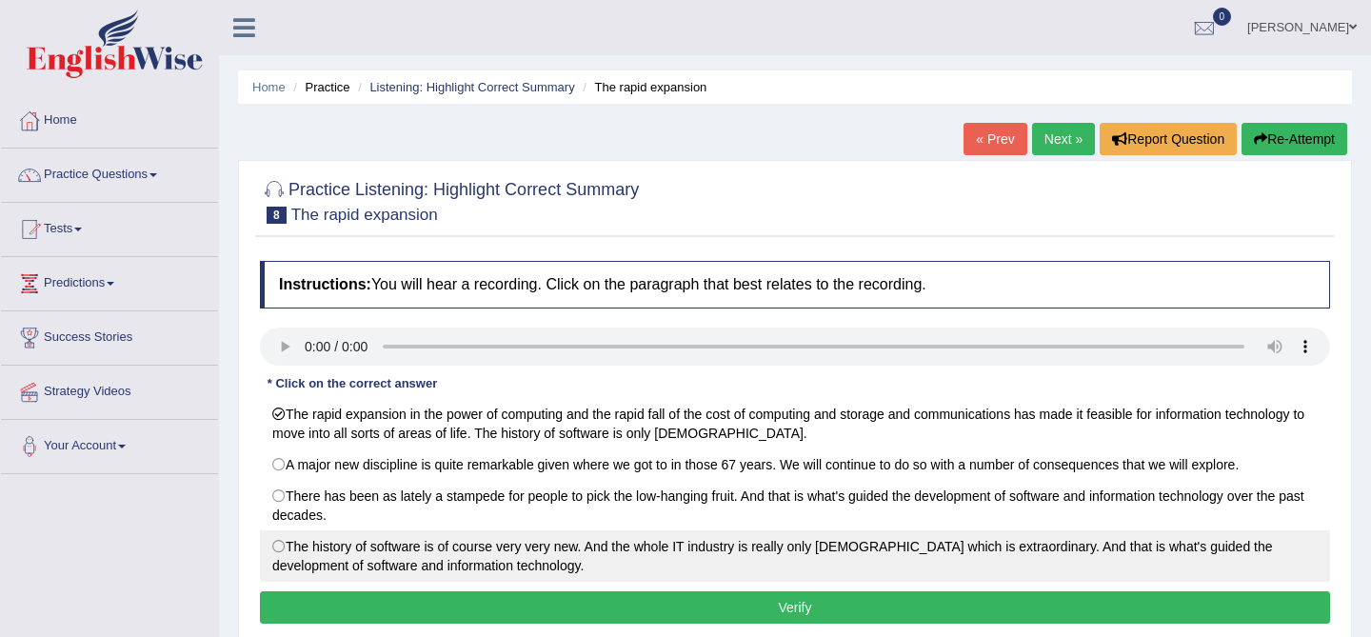
click at [582, 571] on label "The history of software is of course very very new. And the whole IT industry i…" at bounding box center [795, 555] width 1070 height 51
radio input "true"
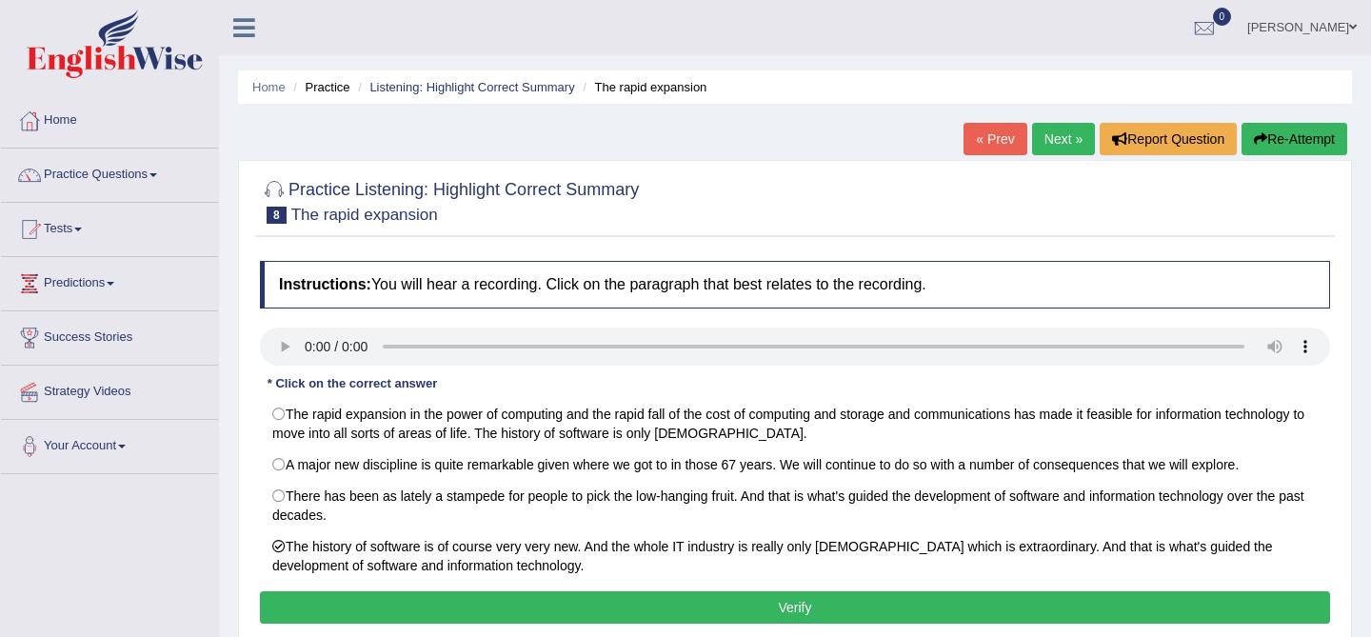
click at [593, 607] on button "Verify" at bounding box center [795, 607] width 1070 height 32
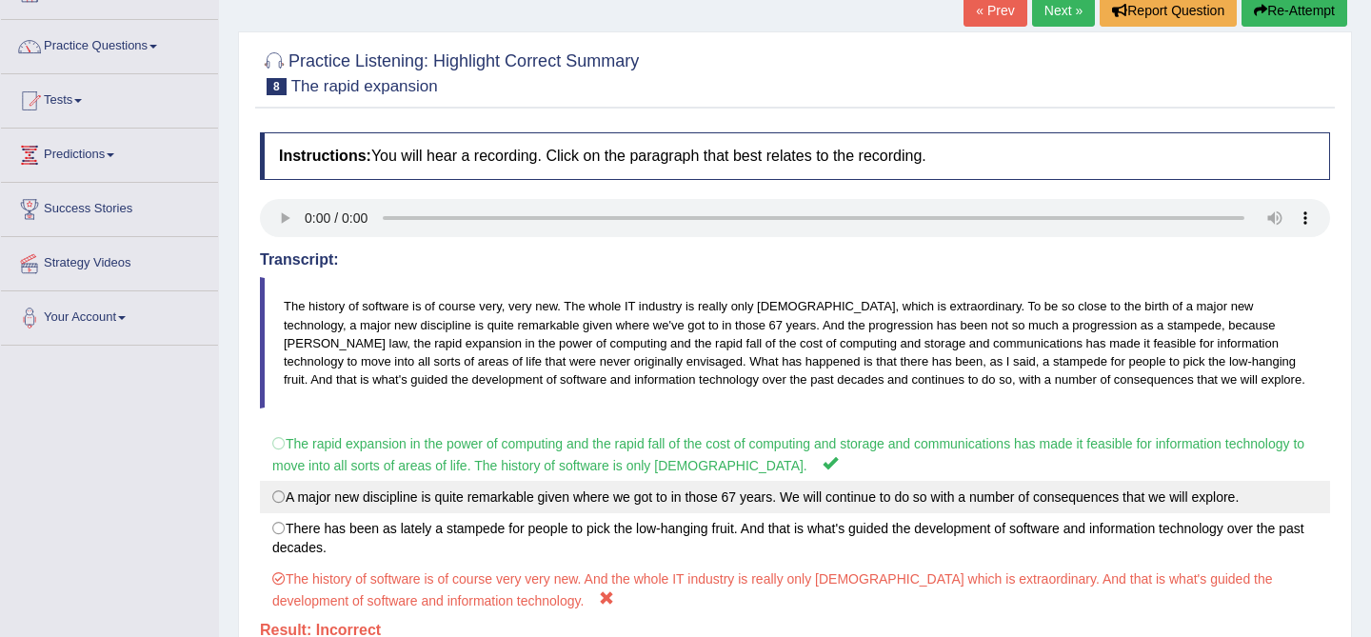
scroll to position [209, 0]
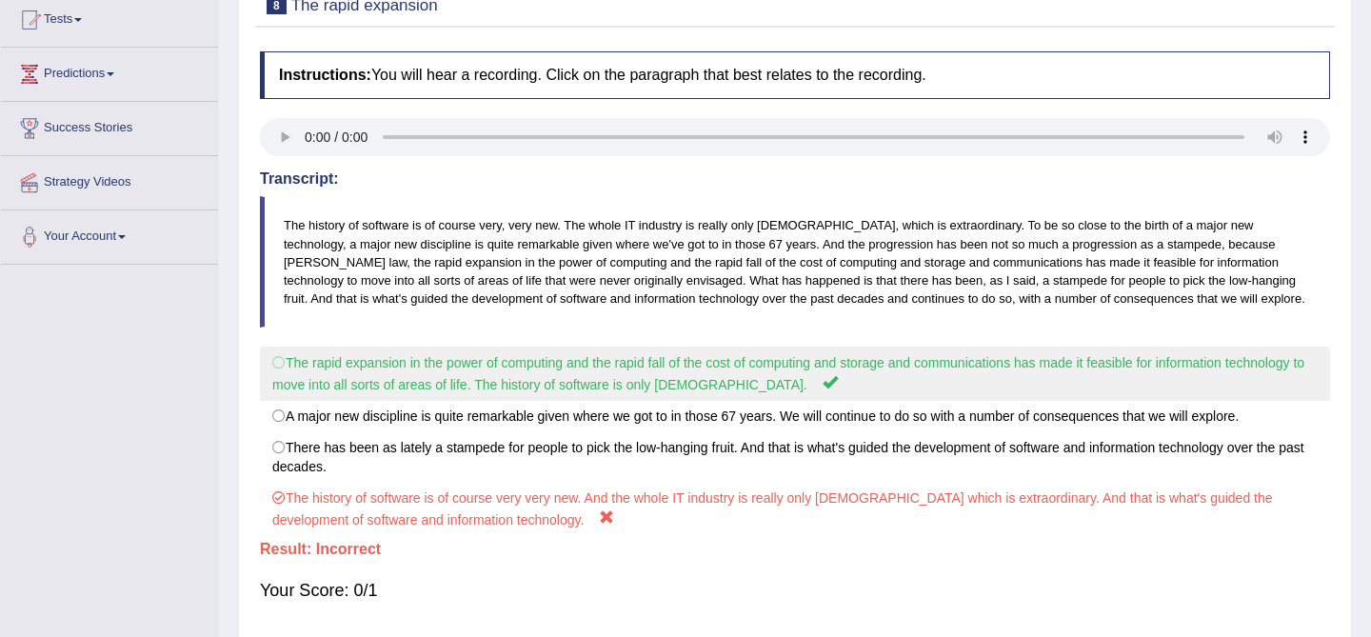
click at [717, 383] on label "The rapid expansion in the power of computing and the rapid fall of the cost of…" at bounding box center [795, 373] width 1070 height 54
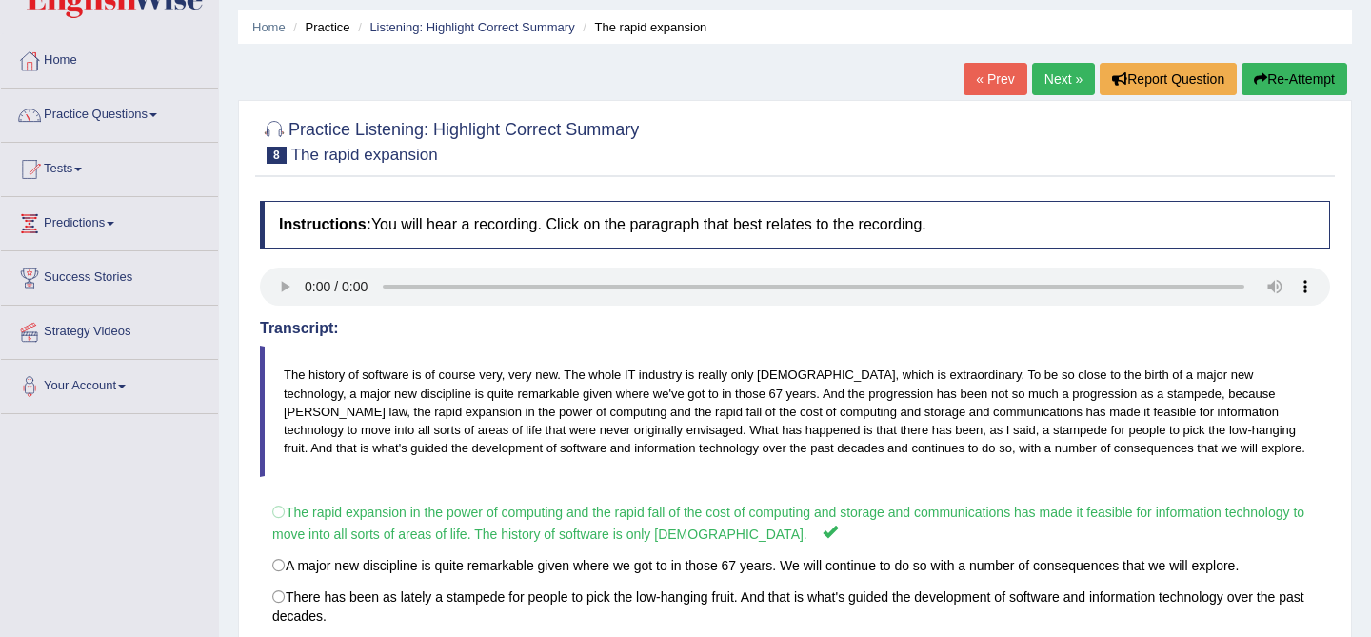
scroll to position [0, 0]
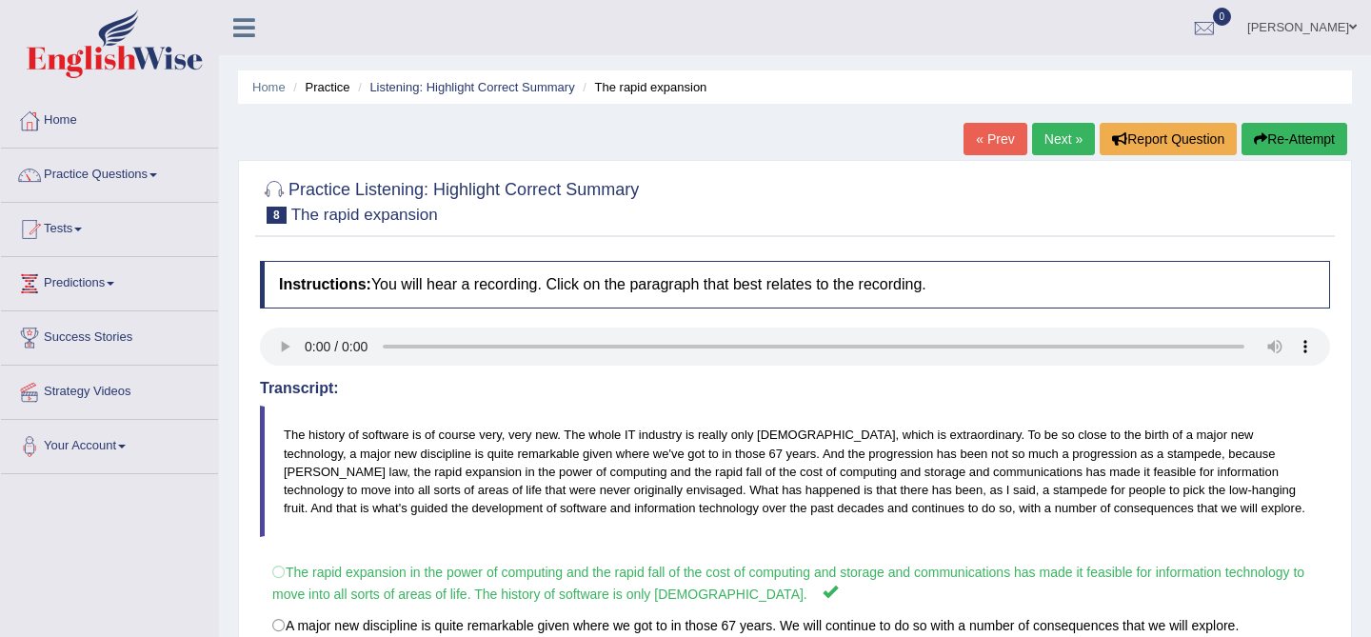
click at [1284, 147] on button "Re-Attempt" at bounding box center [1294, 139] width 106 height 32
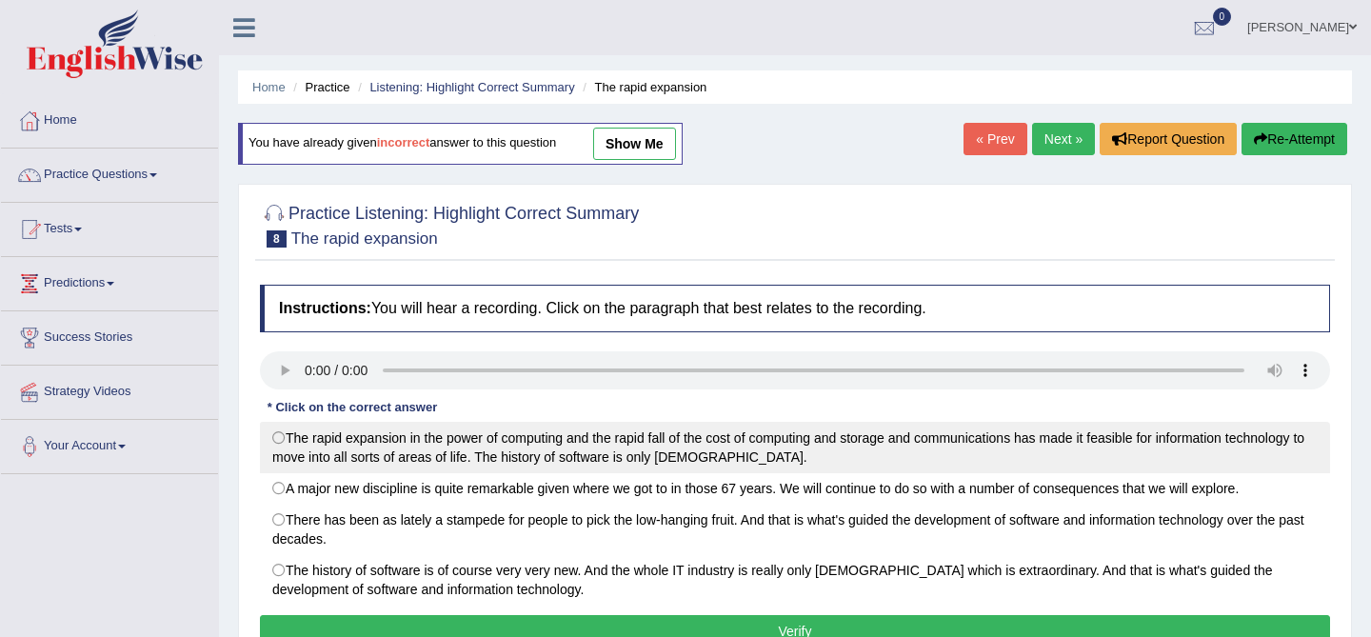
click at [712, 449] on label "The rapid expansion in the power of computing and the rapid fall of the cost of…" at bounding box center [795, 447] width 1070 height 51
radio input "true"
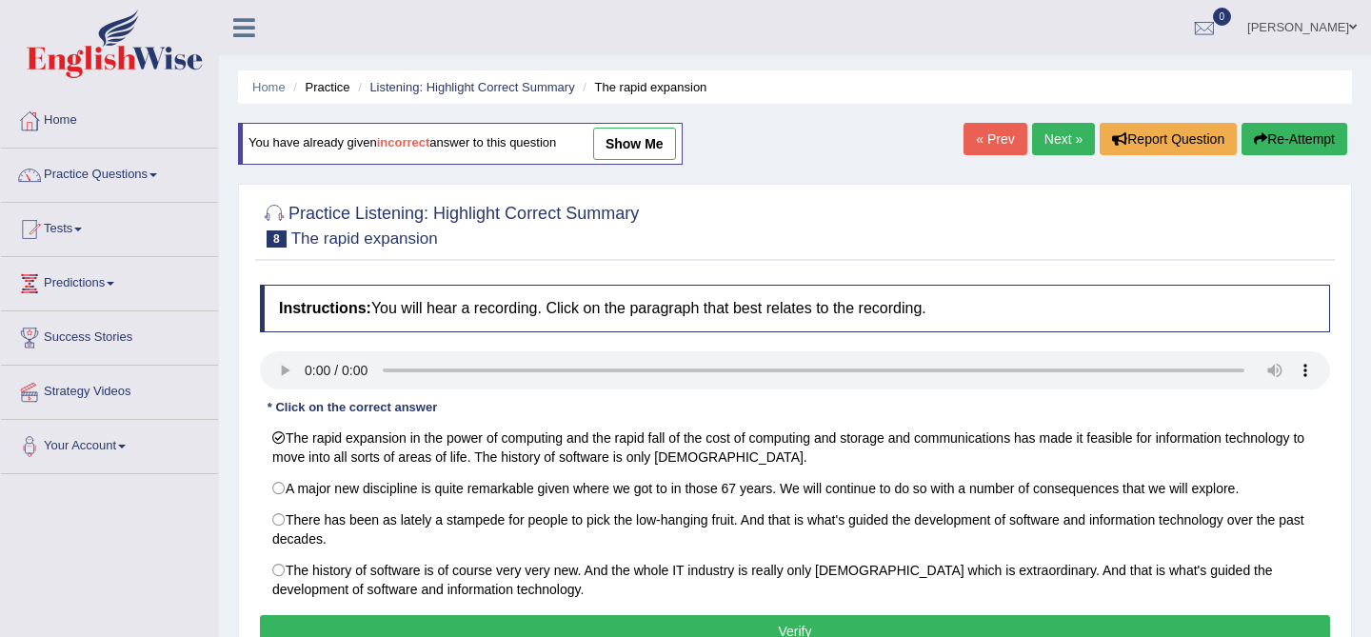
click at [712, 631] on button "Verify" at bounding box center [795, 631] width 1070 height 32
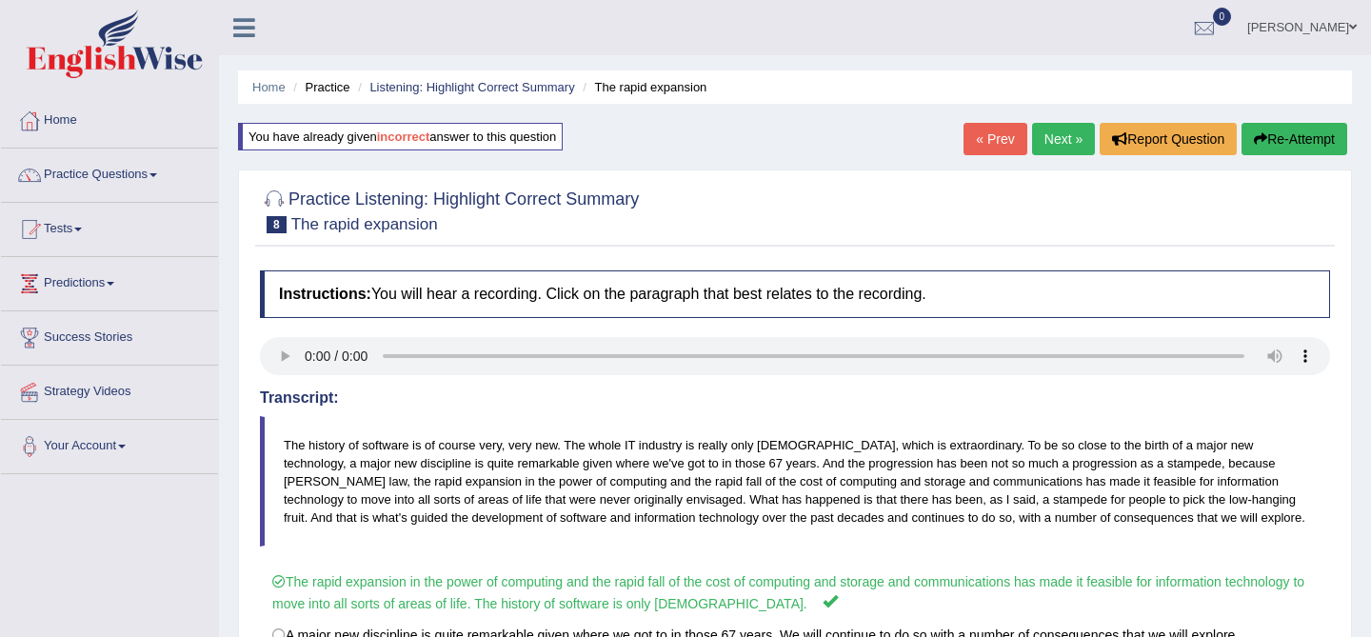
click at [1059, 136] on link "Next »" at bounding box center [1063, 139] width 63 height 32
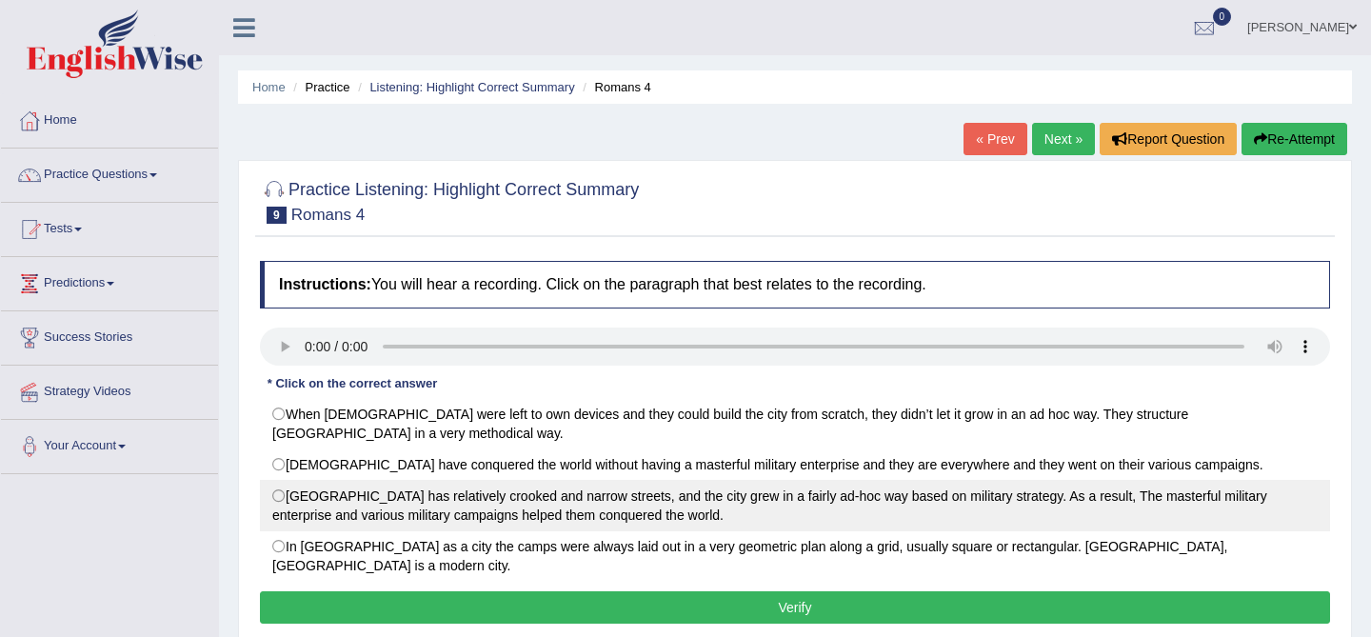
click at [328, 480] on label "[GEOGRAPHIC_DATA] has relatively crooked and narrow streets, and the city grew …" at bounding box center [795, 505] width 1070 height 51
radio input "true"
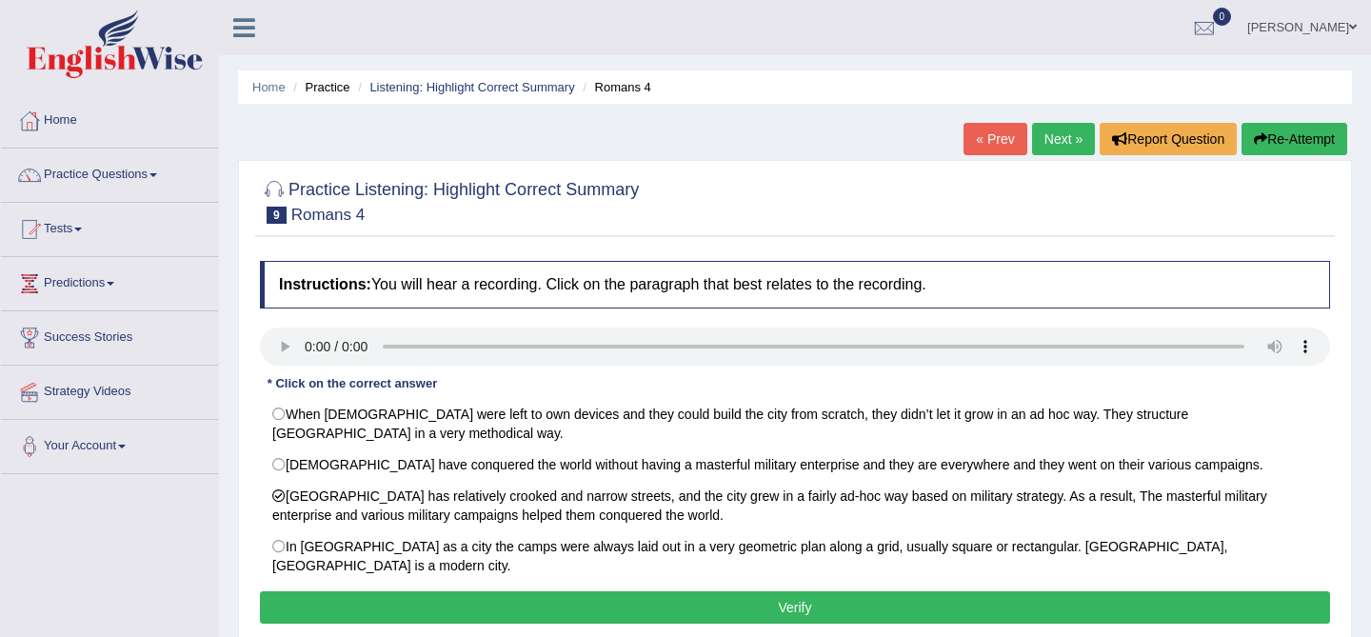
click at [519, 591] on button "Verify" at bounding box center [795, 607] width 1070 height 32
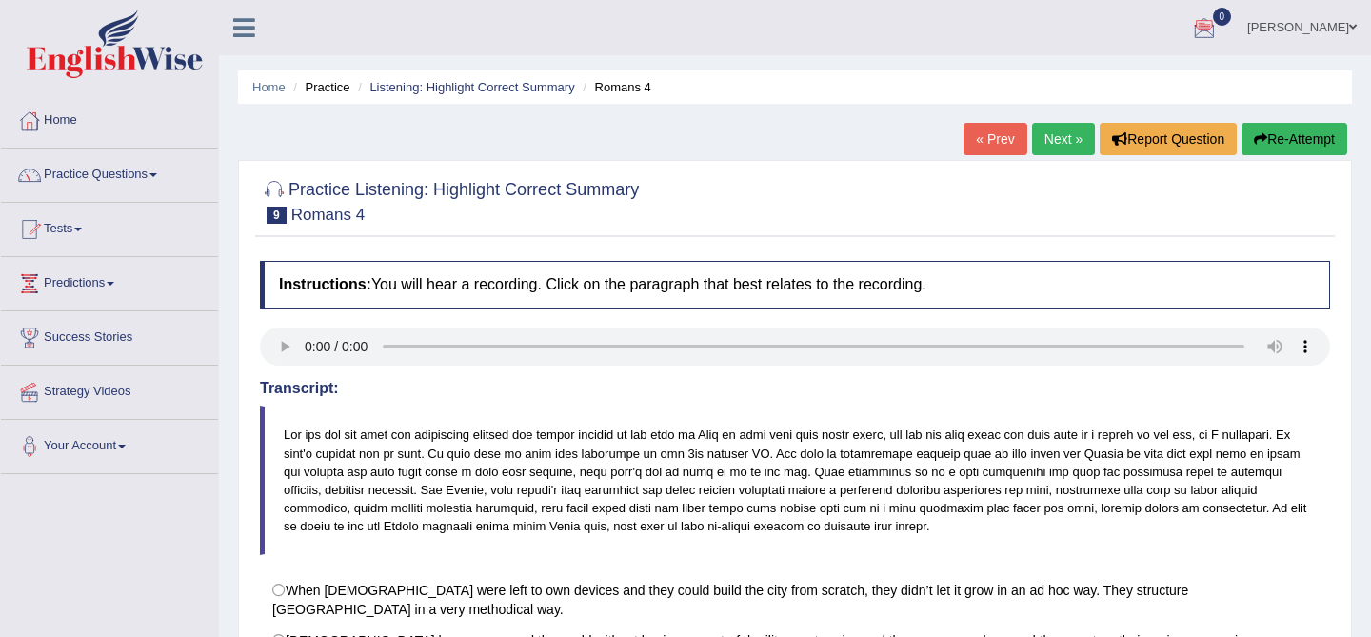
click at [1038, 150] on link "Next »" at bounding box center [1063, 139] width 63 height 32
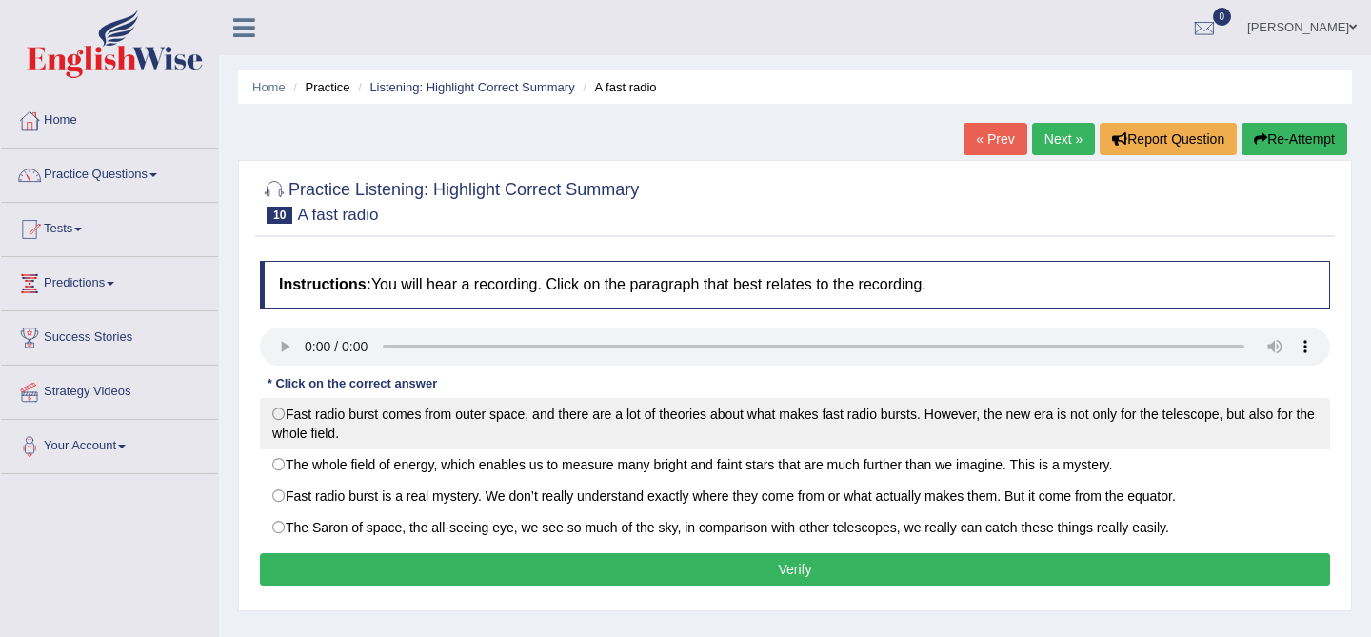
click at [395, 418] on label "Fast radio burst comes from outer space, and there are a lot of theories about …" at bounding box center [795, 423] width 1070 height 51
radio input "true"
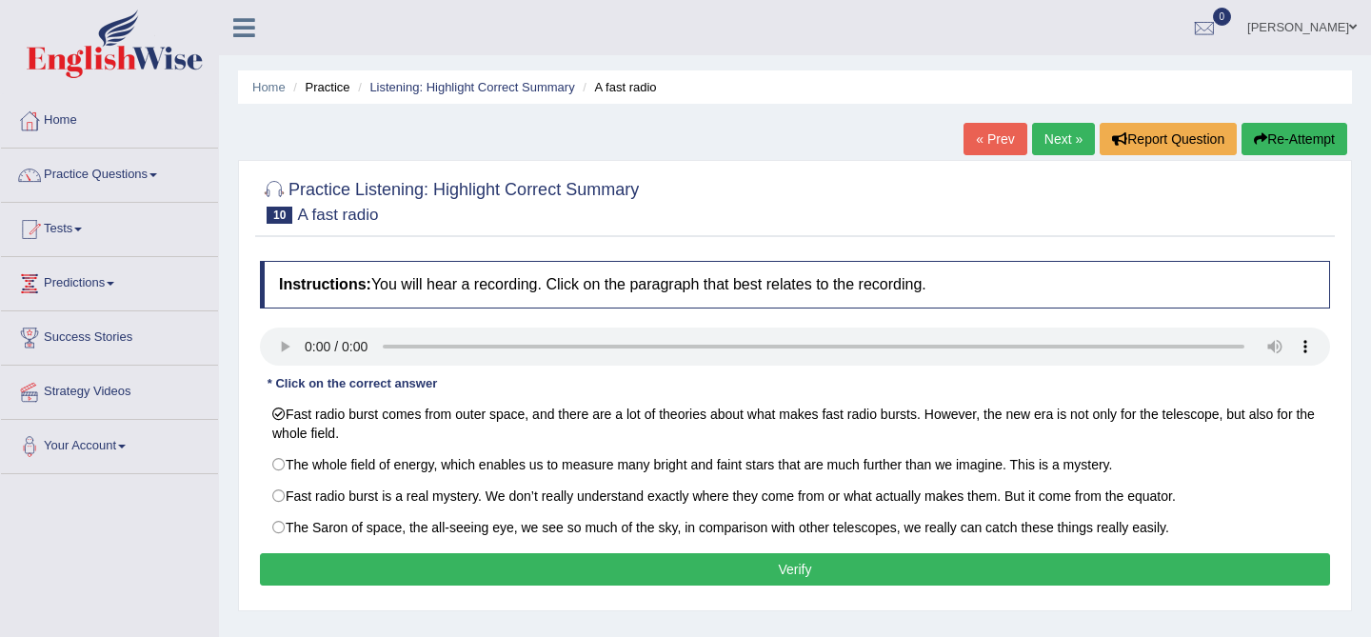
click at [449, 562] on button "Verify" at bounding box center [795, 569] width 1070 height 32
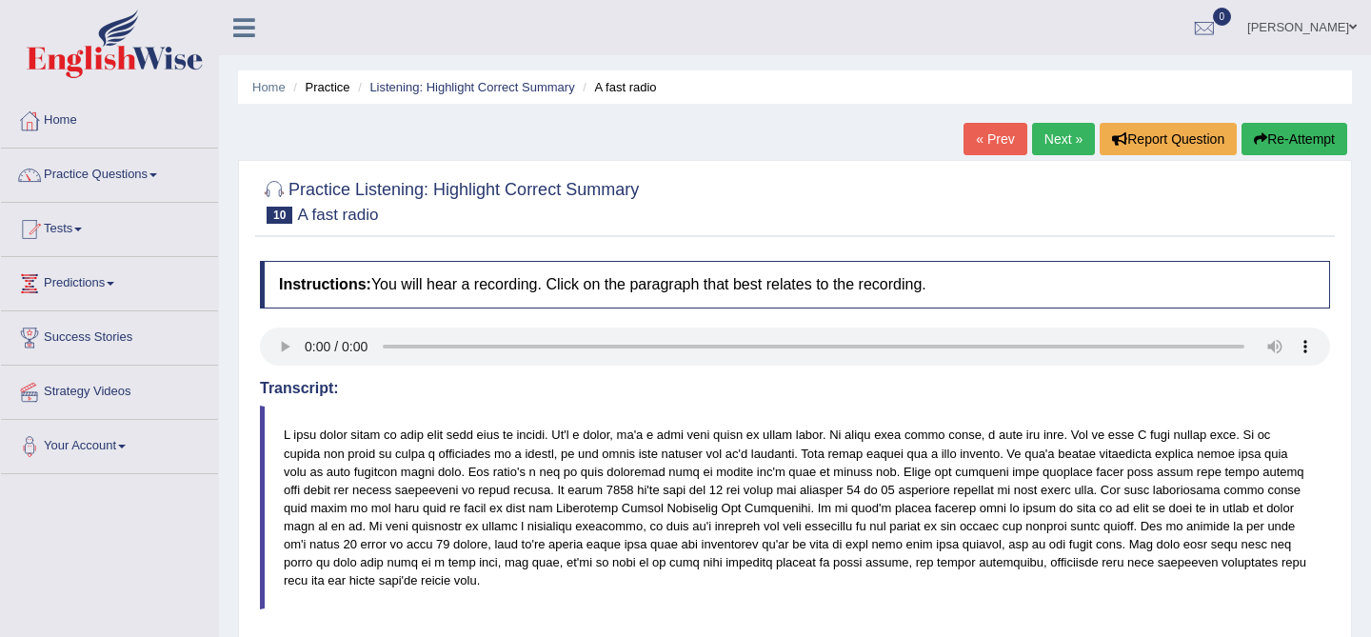
click at [1052, 142] on link "Next »" at bounding box center [1063, 139] width 63 height 32
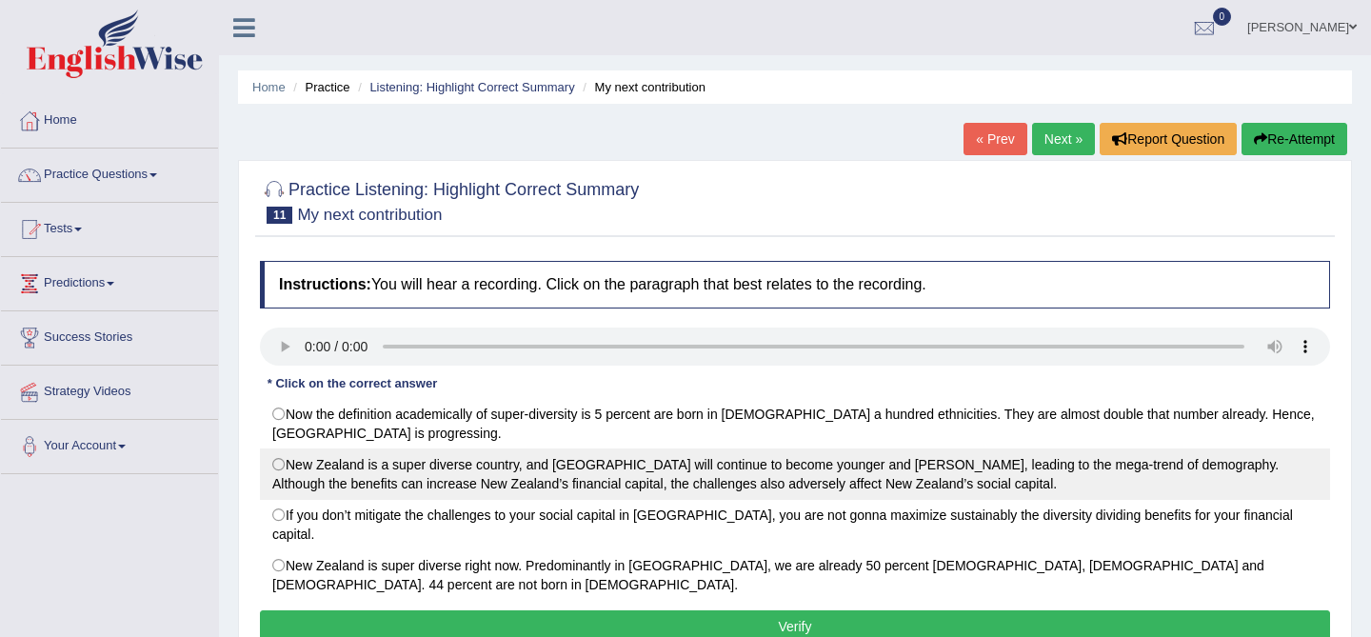
click at [343, 473] on label "New Zealand is a super diverse country, and Auckland will continue to become yo…" at bounding box center [795, 473] width 1070 height 51
radio input "true"
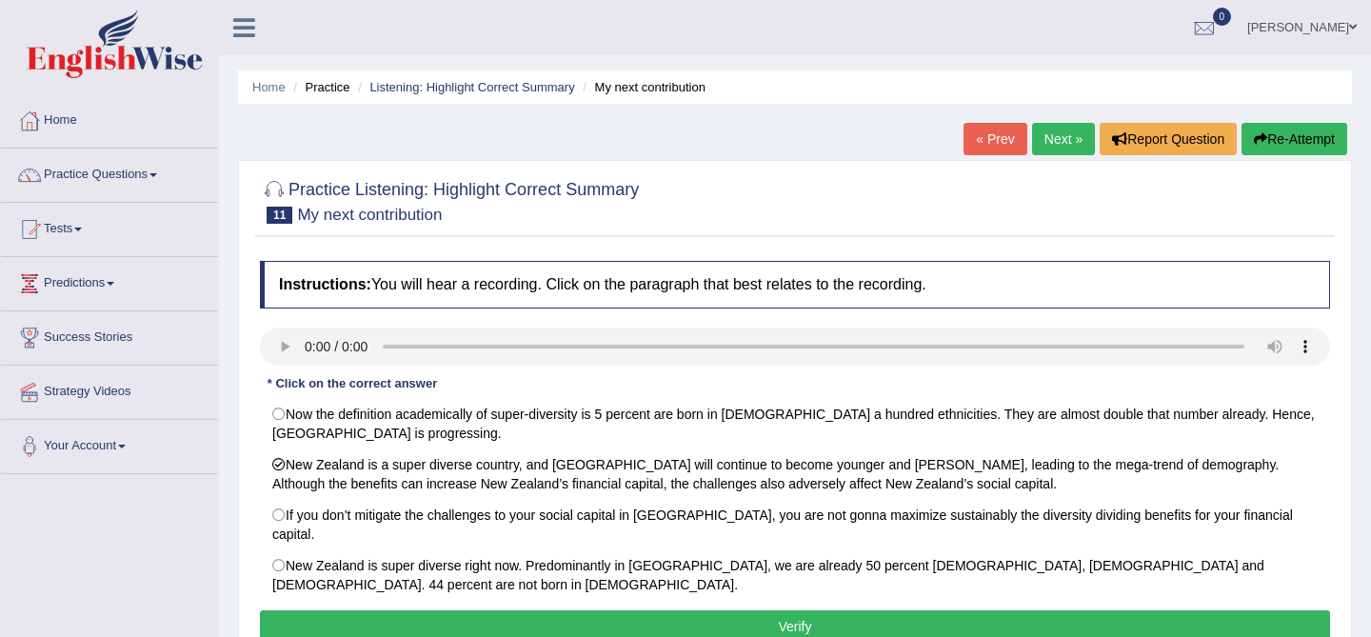
click at [593, 610] on button "Verify" at bounding box center [795, 626] width 1070 height 32
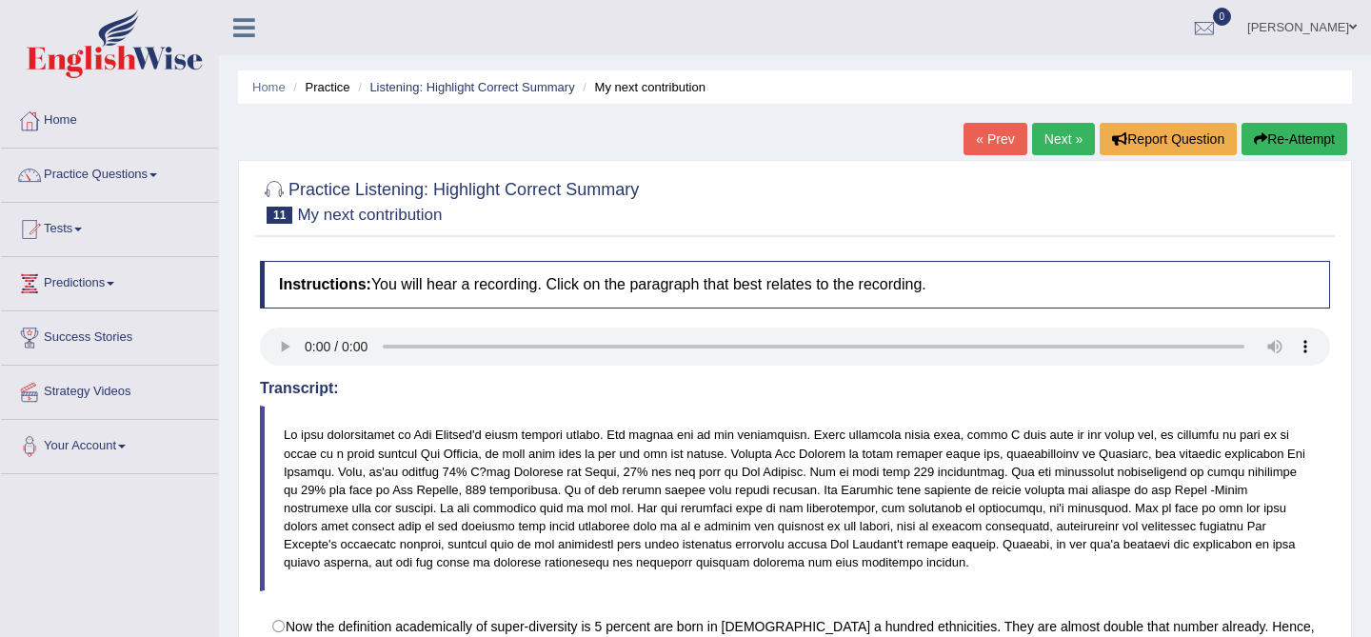
click at [1059, 139] on link "Next »" at bounding box center [1063, 139] width 63 height 32
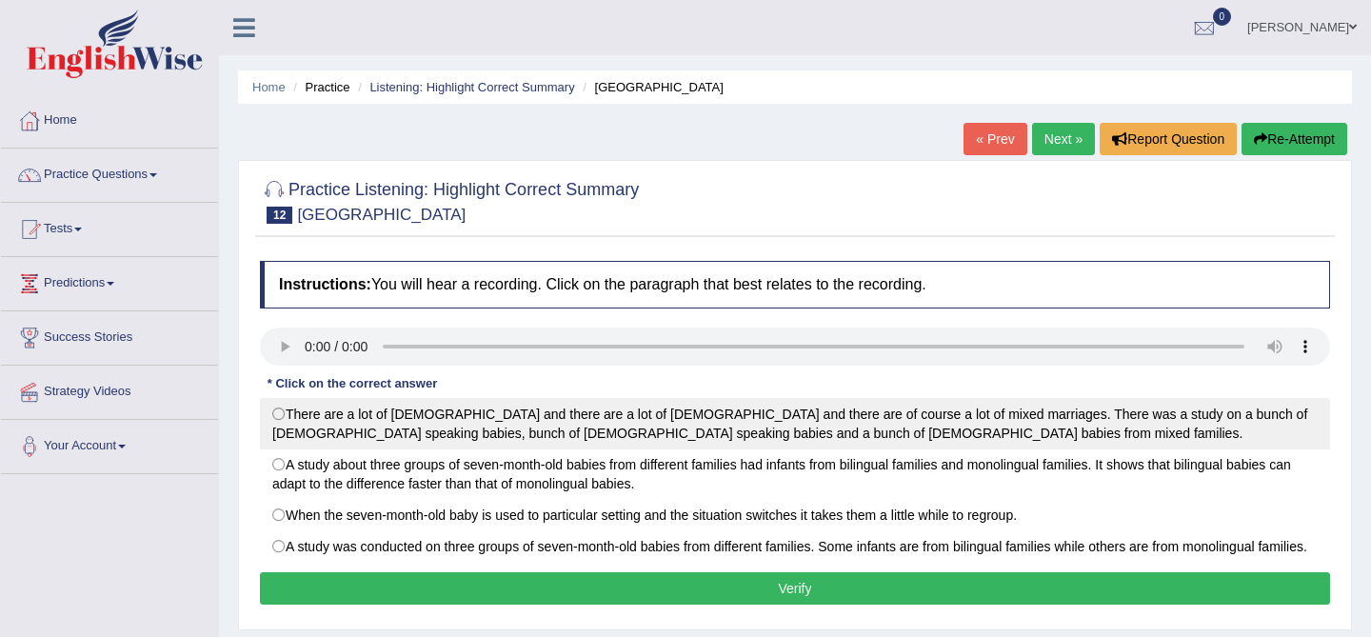
click at [414, 428] on label "There are a lot of Italians and there are a lot of Slovenians and there are of …" at bounding box center [795, 423] width 1070 height 51
radio input "true"
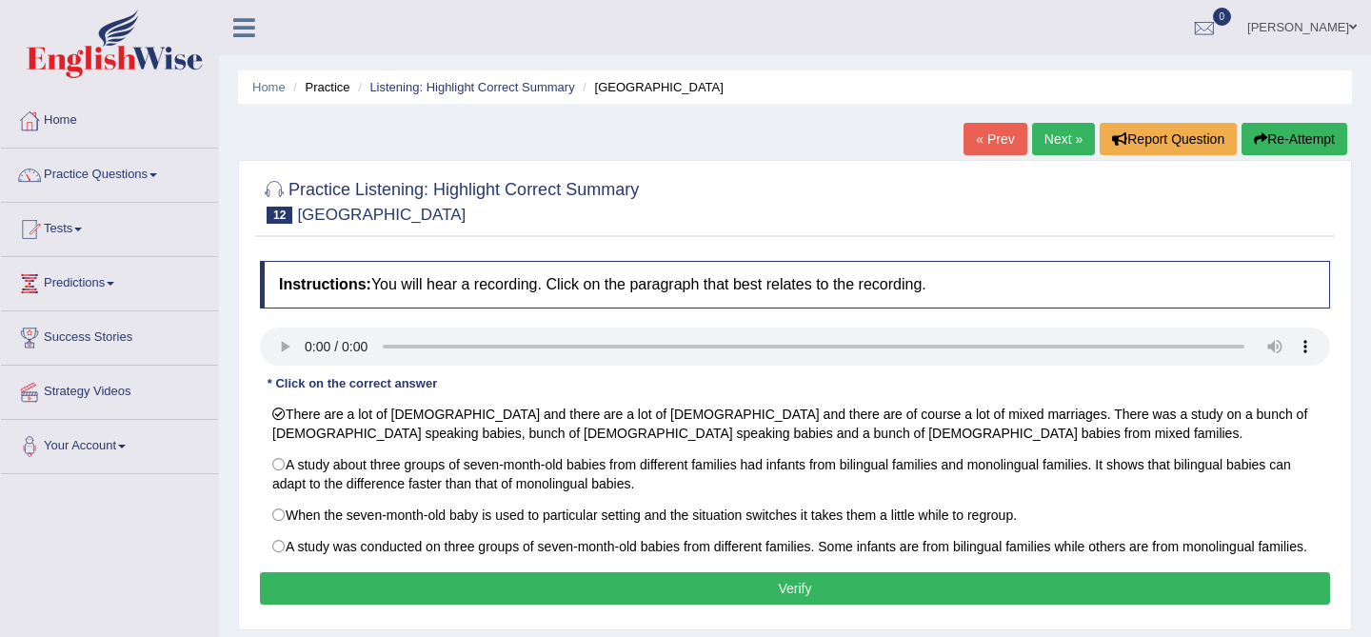
click at [681, 604] on button "Verify" at bounding box center [795, 588] width 1070 height 32
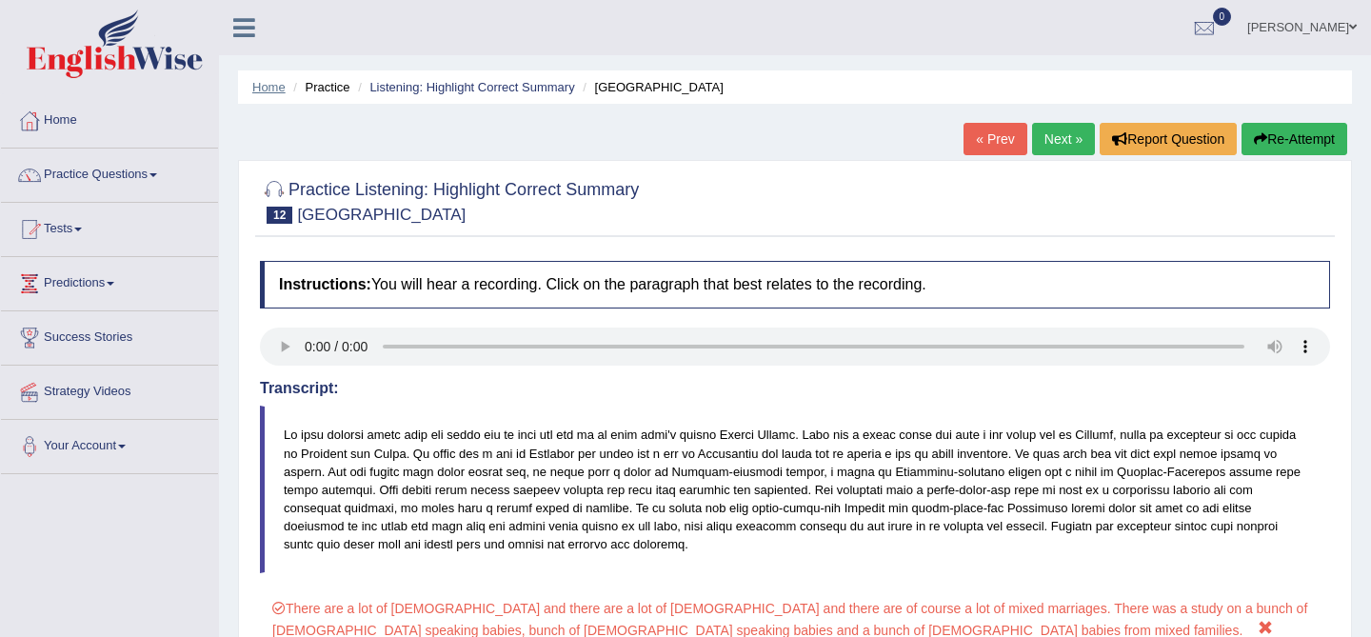
click at [270, 89] on link "Home" at bounding box center [268, 87] width 33 height 14
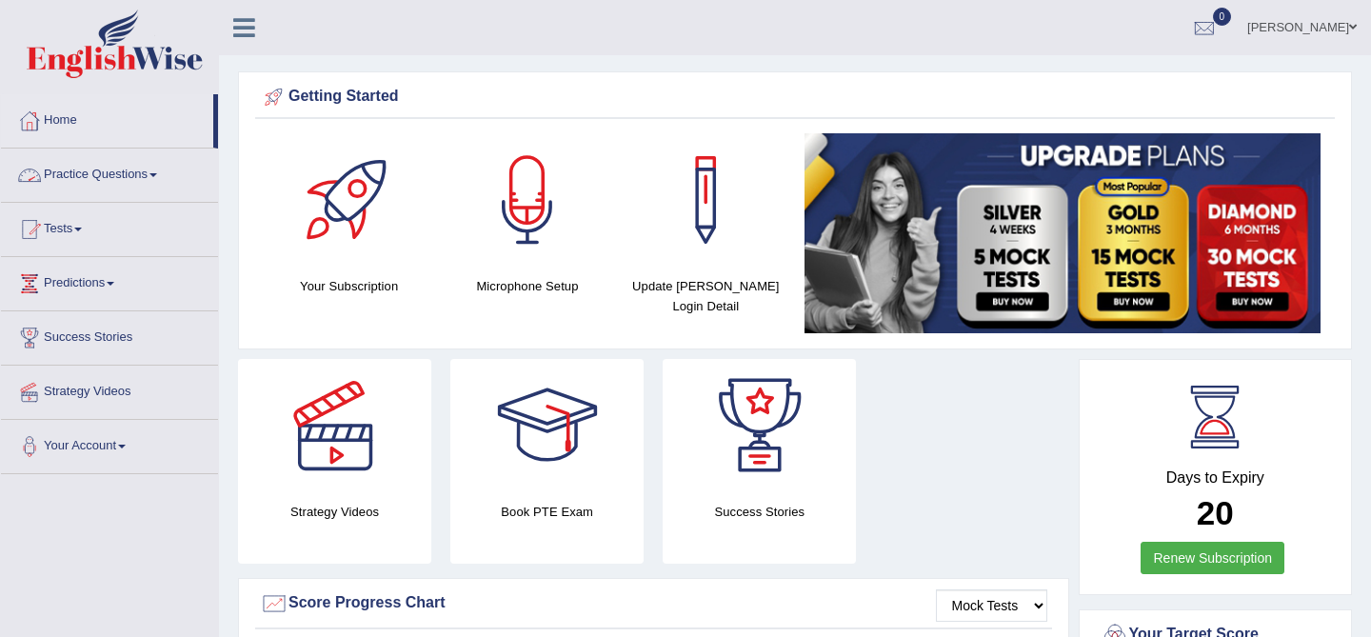
click at [148, 173] on link "Practice Questions" at bounding box center [109, 172] width 217 height 48
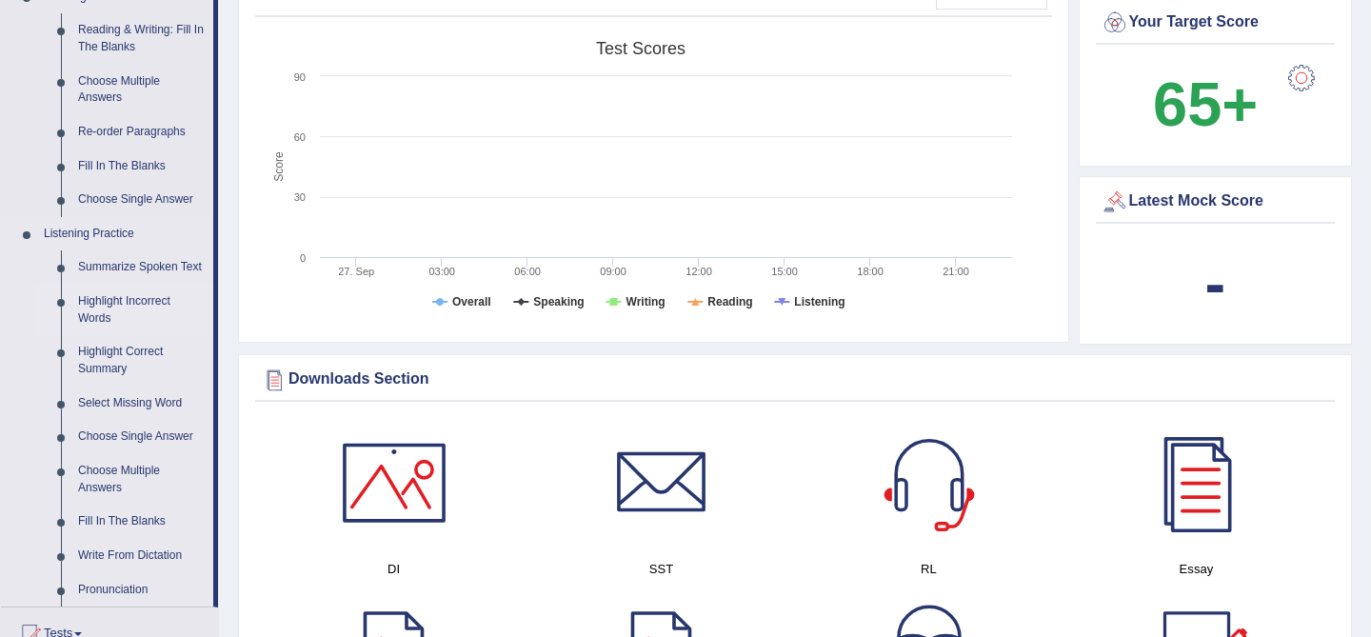
scroll to position [615, 0]
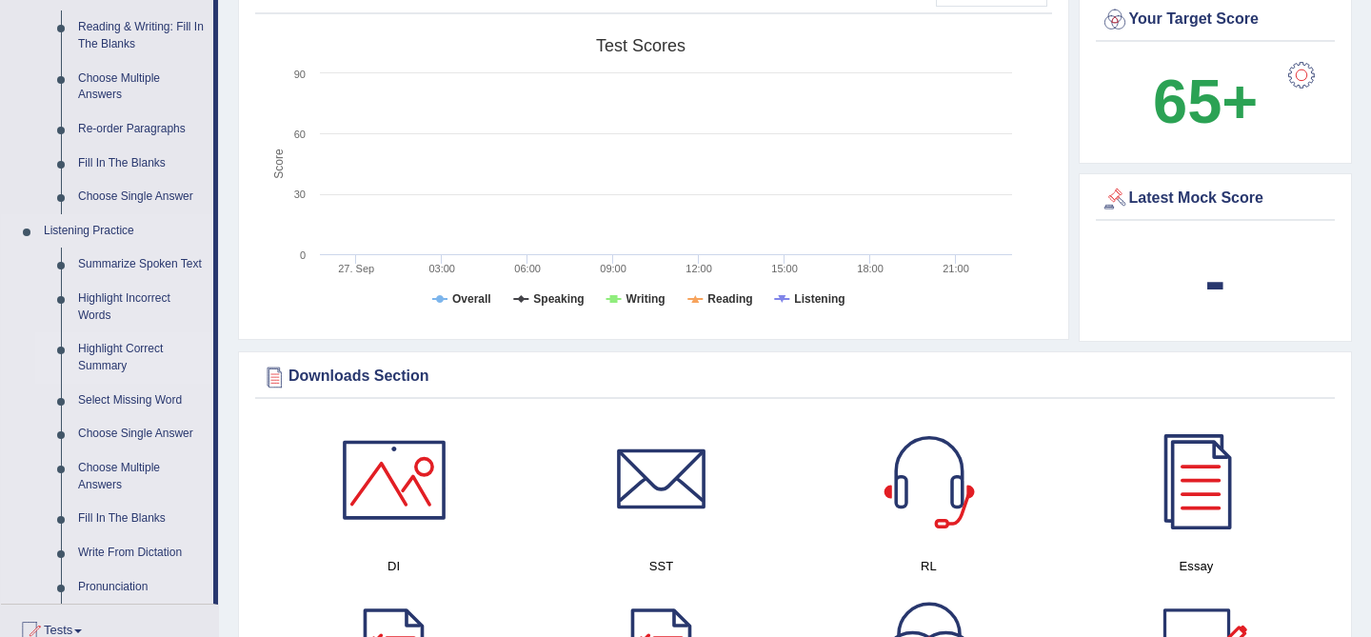
click at [116, 371] on link "Highlight Correct Summary" at bounding box center [141, 357] width 144 height 50
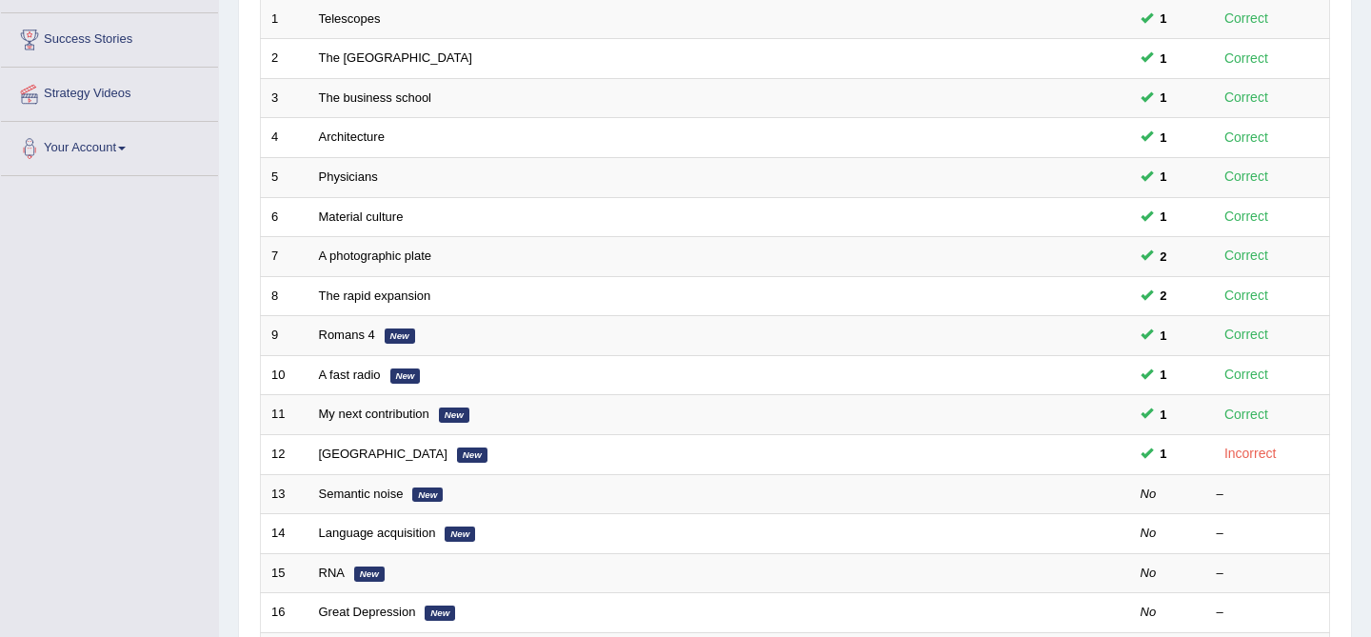
scroll to position [285, 0]
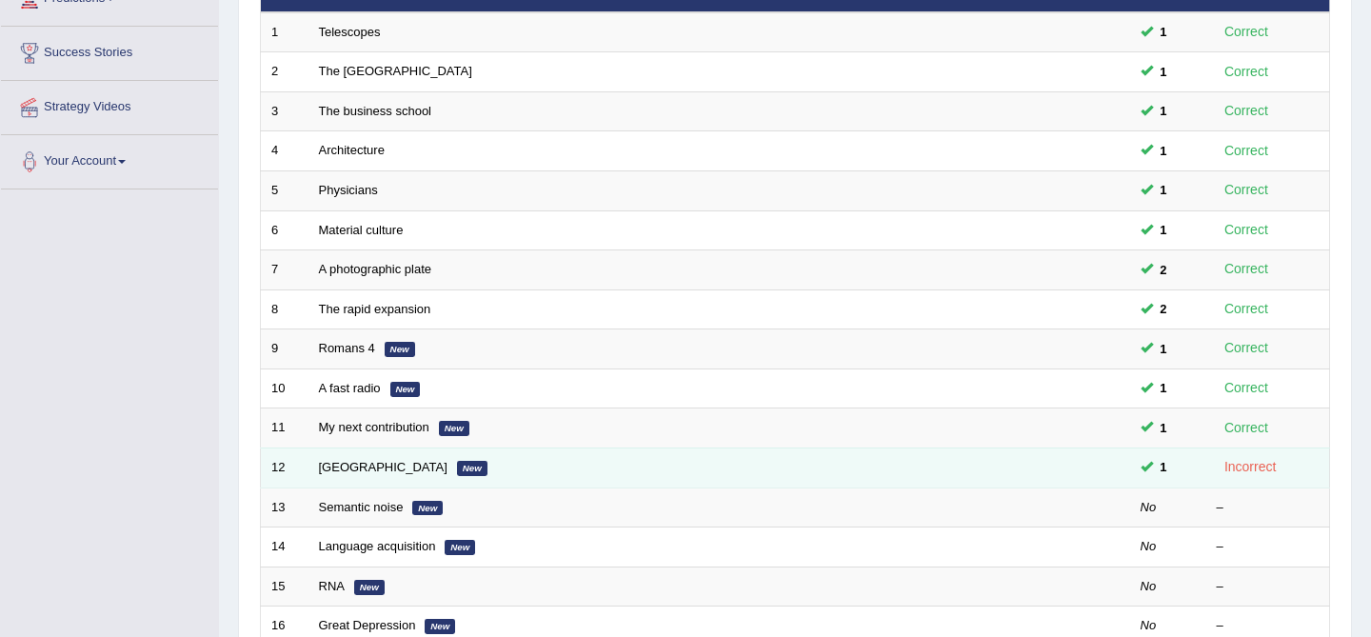
click at [403, 457] on td "[GEOGRAPHIC_DATA] New" at bounding box center [647, 467] width 679 height 40
click at [337, 473] on link "[GEOGRAPHIC_DATA]" at bounding box center [383, 467] width 128 height 14
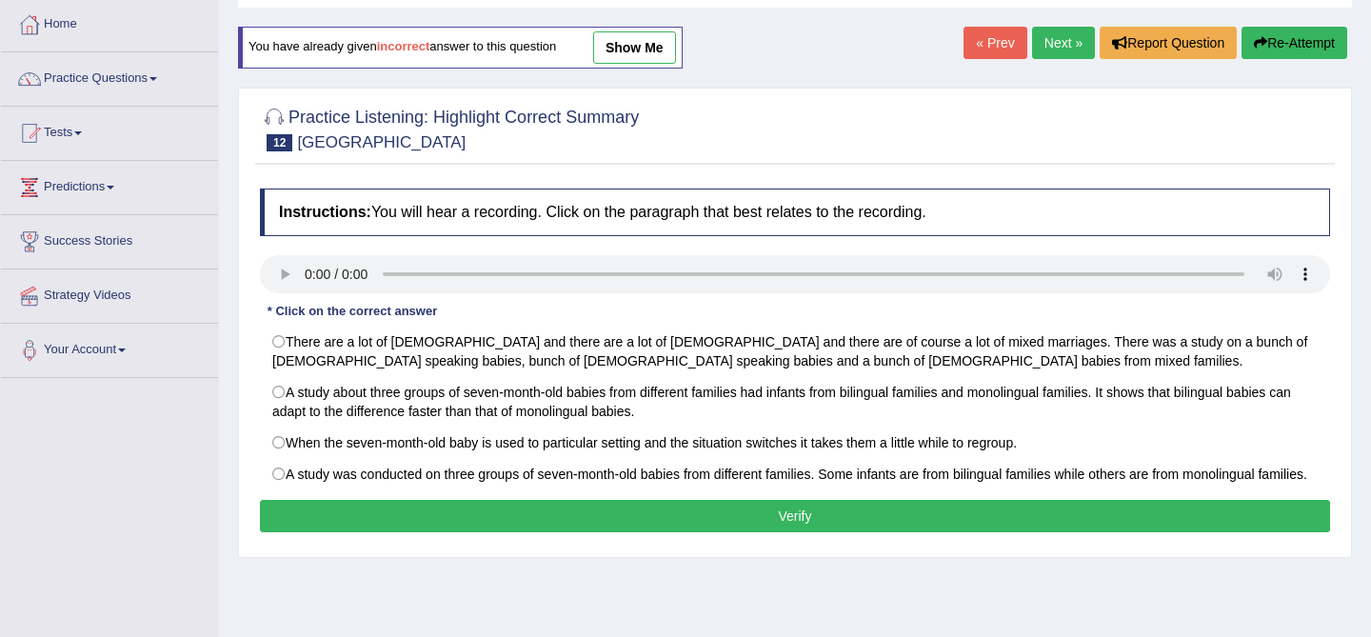
scroll to position [95, 0]
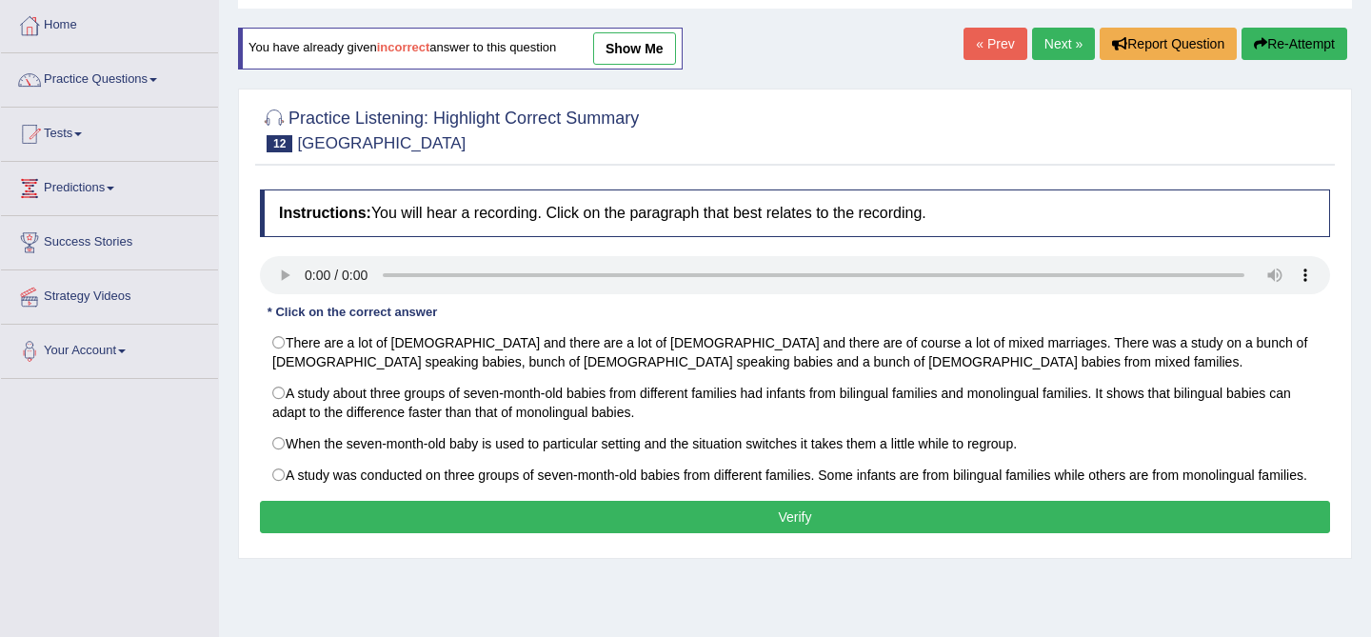
click at [497, 430] on label "When the seven-month-old baby is used to particular setting and the situation s…" at bounding box center [795, 443] width 1070 height 32
radio input "true"
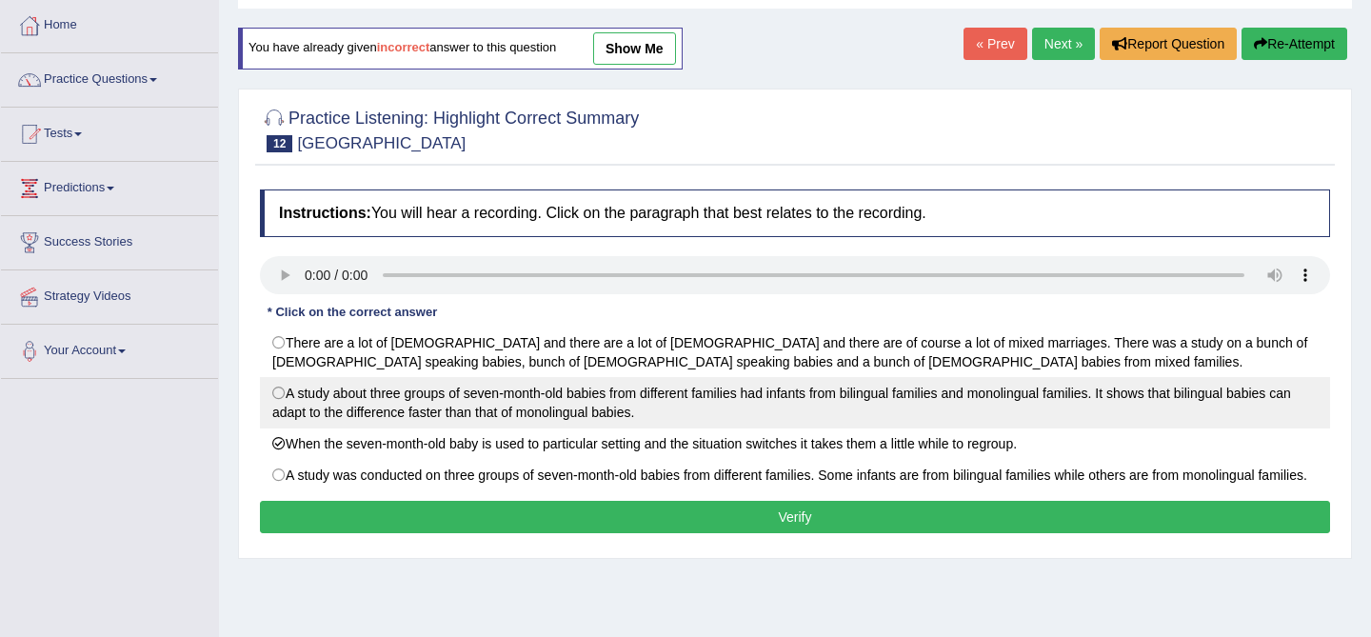
click at [496, 409] on label "A study about three groups of seven-month-old babies from different families ha…" at bounding box center [795, 402] width 1070 height 51
radio input "true"
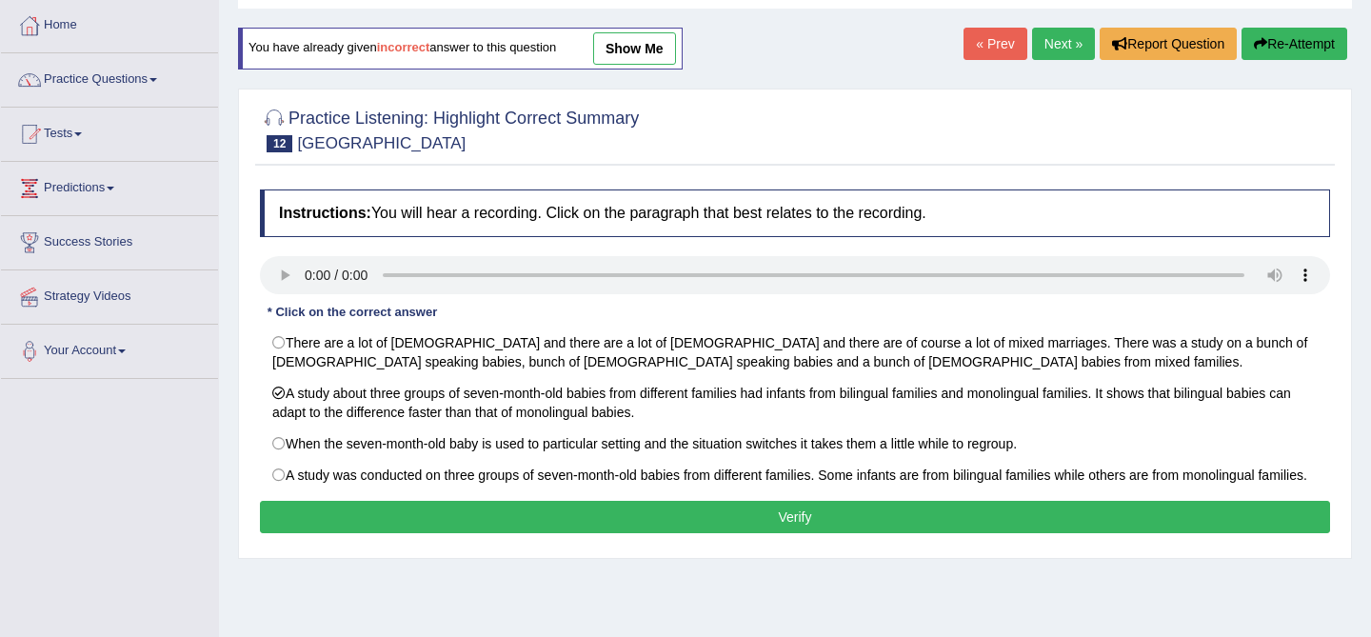
click at [491, 526] on button "Verify" at bounding box center [795, 517] width 1070 height 32
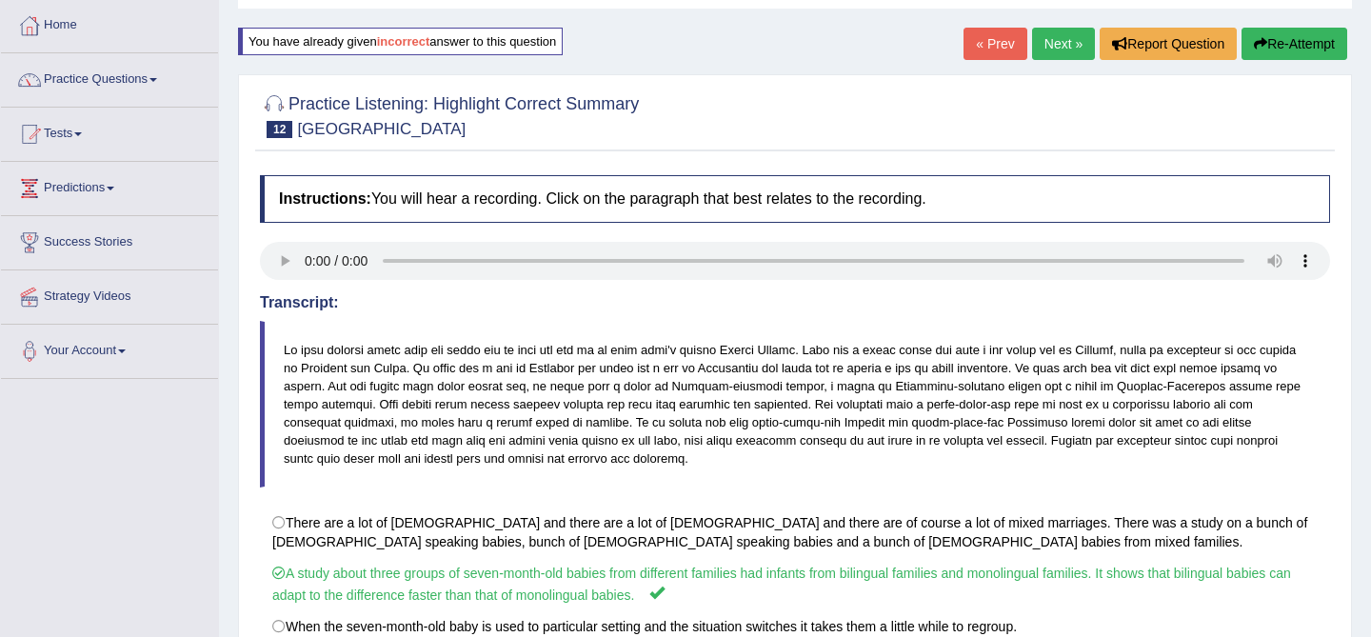
click at [1036, 51] on link "Next »" at bounding box center [1063, 44] width 63 height 32
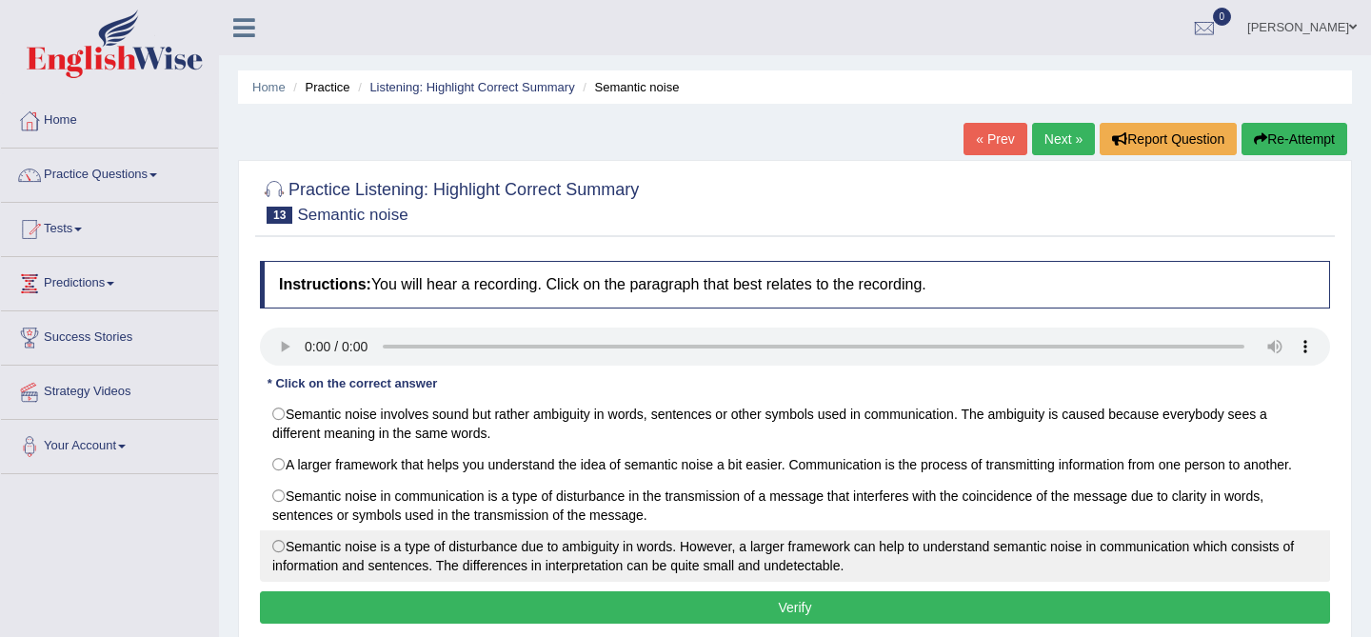
click at [397, 582] on label "Semantic noise is a type of disturbance due to ambiguity in words. However, a l…" at bounding box center [795, 555] width 1070 height 51
radio input "true"
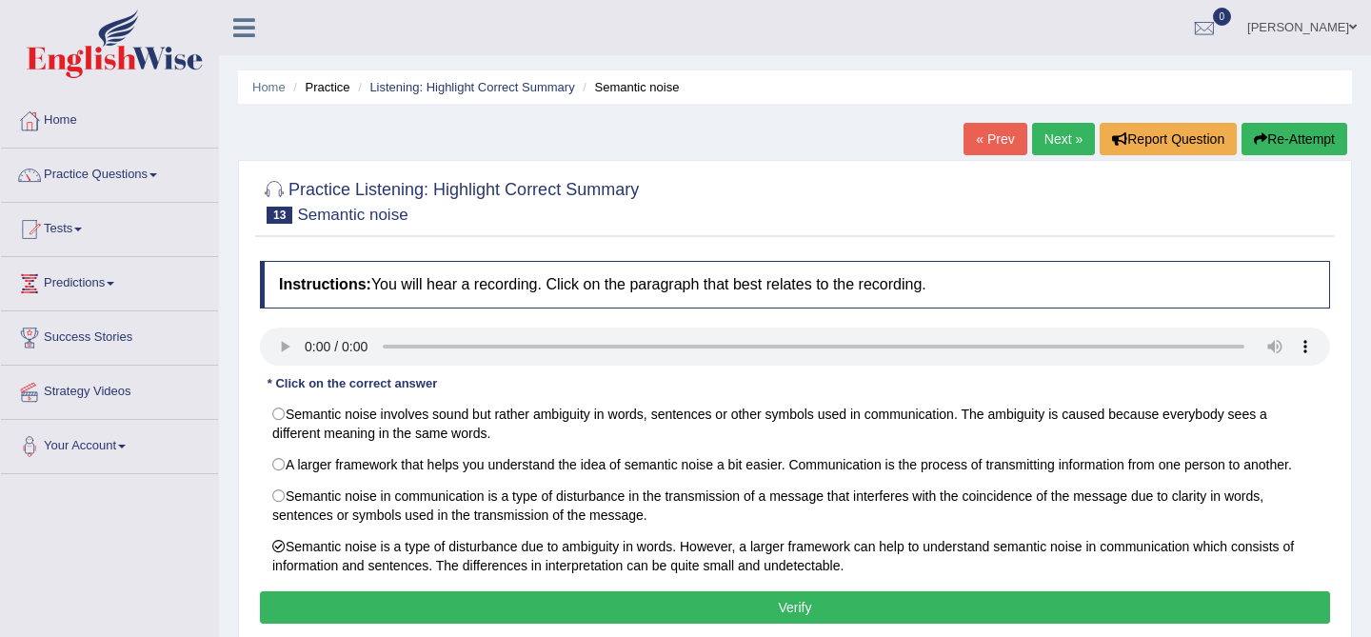
click at [1107, 323] on div "Instructions: You will hear a recording. Click on the paragraph that best relat…" at bounding box center [794, 444] width 1079 height 387
click at [653, 609] on button "Verify" at bounding box center [795, 607] width 1070 height 32
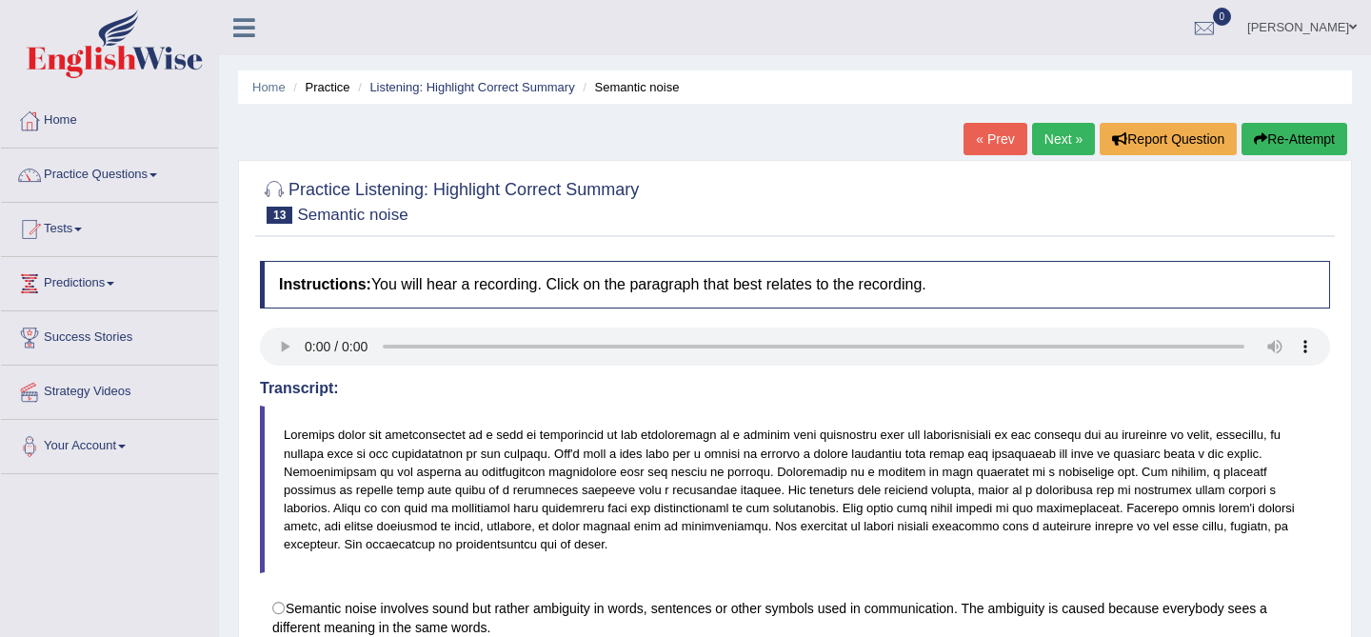
click at [1054, 146] on link "Next »" at bounding box center [1063, 139] width 63 height 32
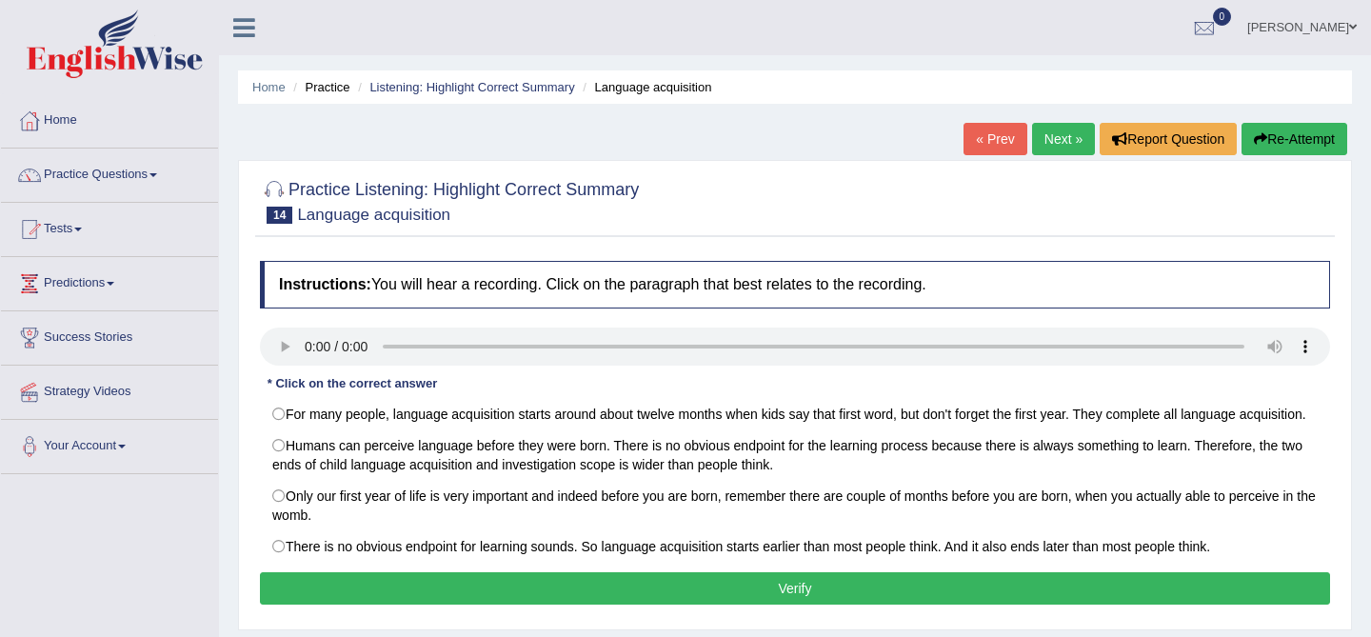
click at [1310, 28] on link "[PERSON_NAME]" at bounding box center [1302, 24] width 138 height 49
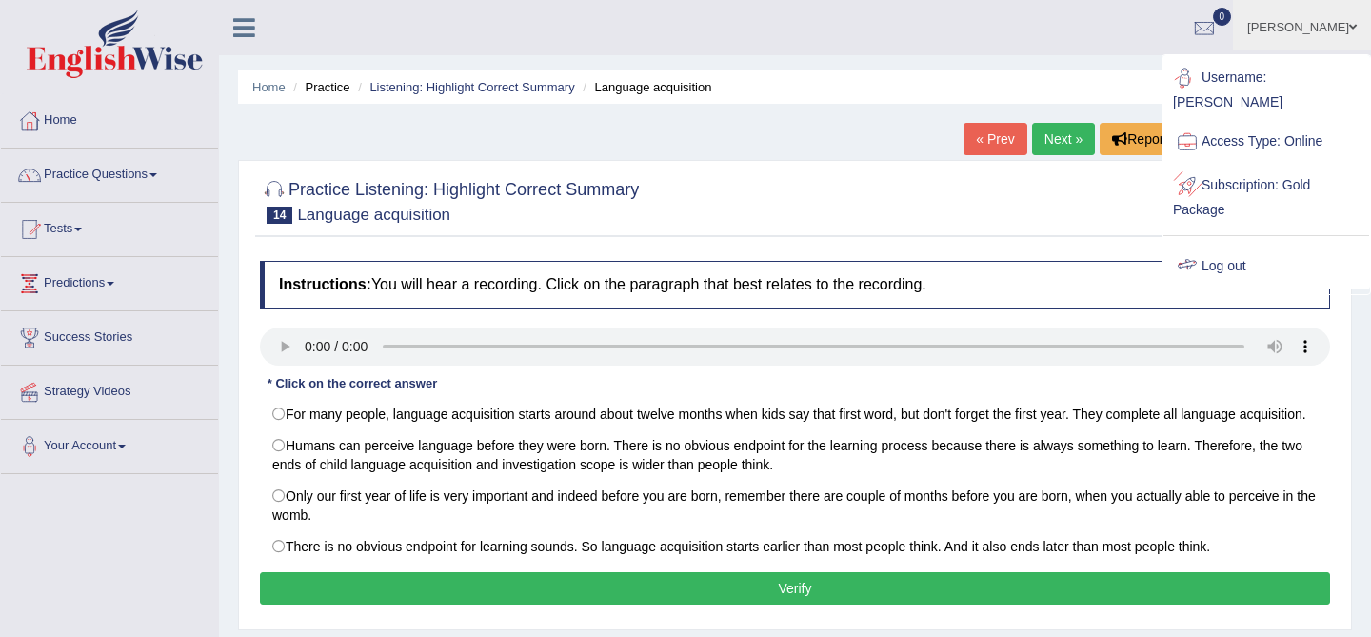
click at [1213, 262] on link "Log out" at bounding box center [1266, 267] width 206 height 44
